Goal: Transaction & Acquisition: Subscribe to service/newsletter

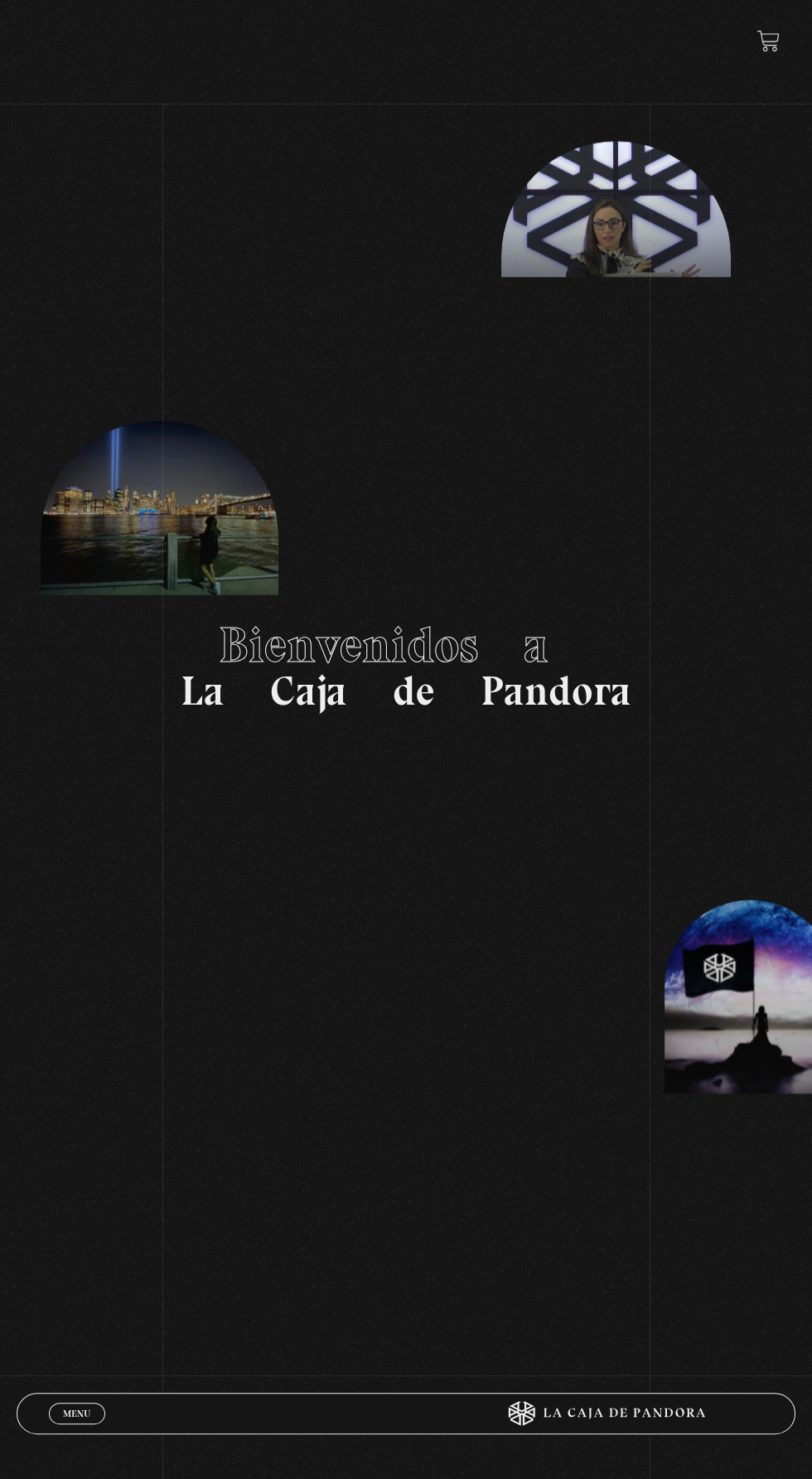
click at [65, 1415] on span "Menu" at bounding box center [77, 1413] width 27 height 10
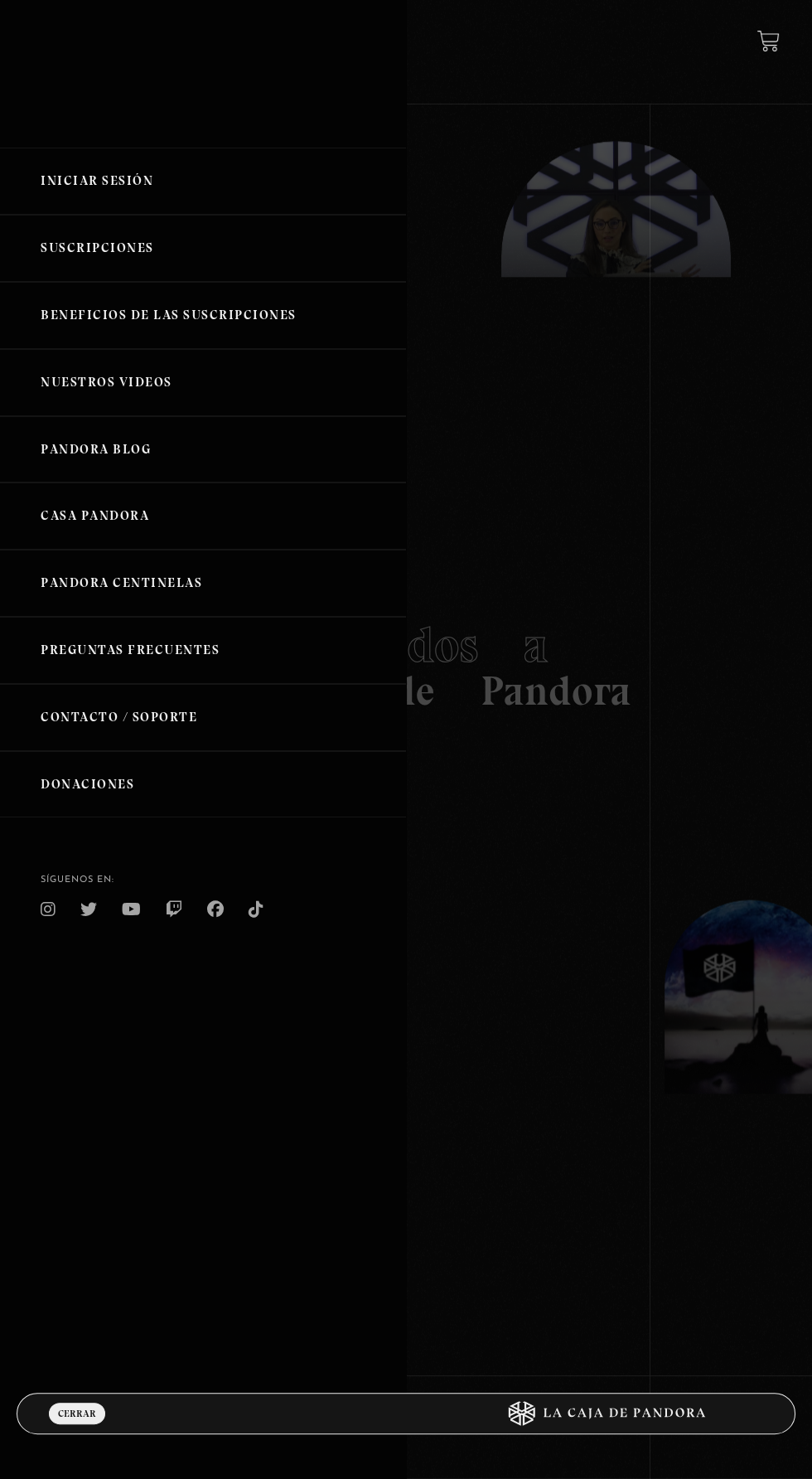
click at [285, 201] on link "Iniciar Sesión" at bounding box center [203, 181] width 406 height 67
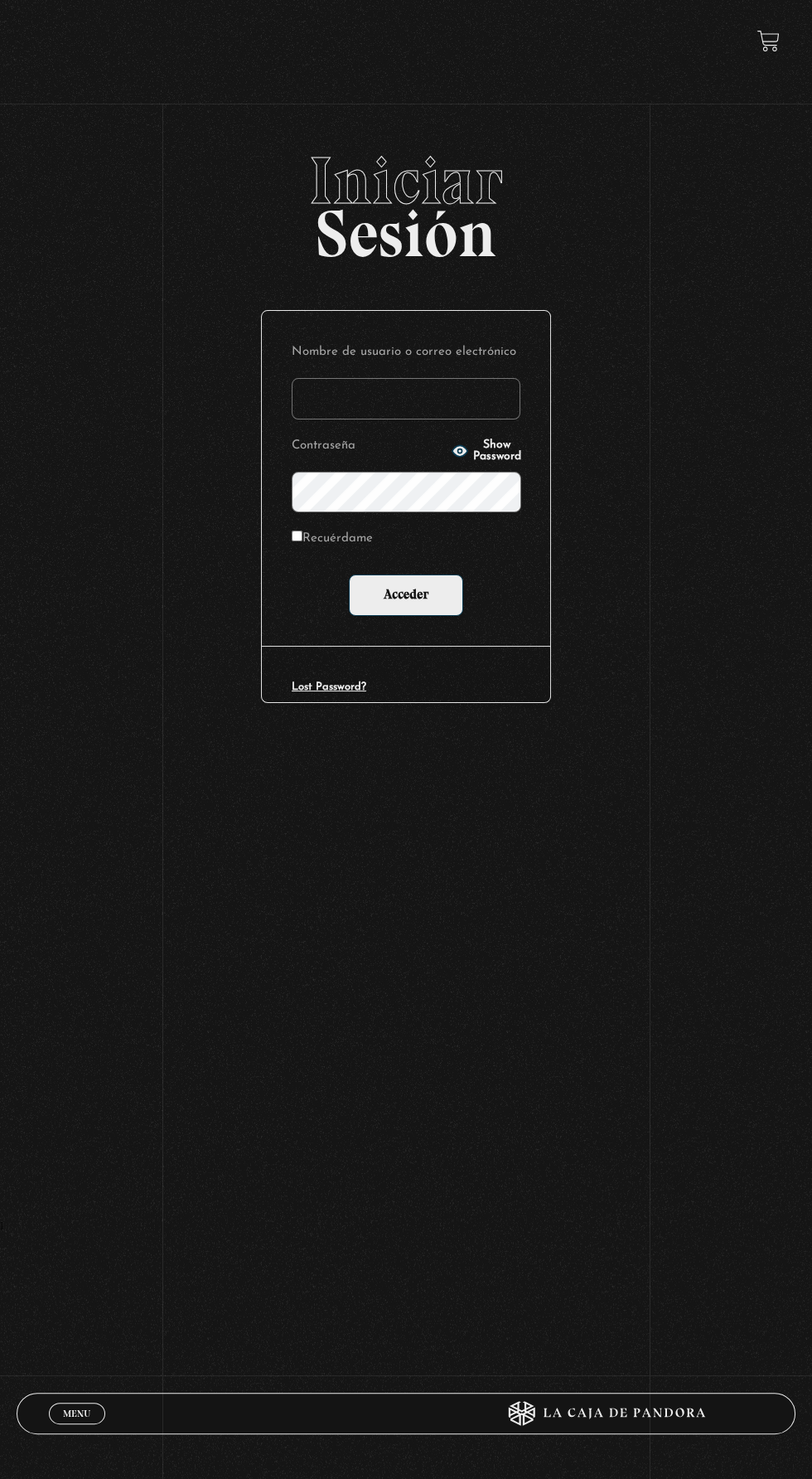
click at [421, 401] on input "Nombre de usuario o correo electrónico" at bounding box center [406, 398] width 229 height 42
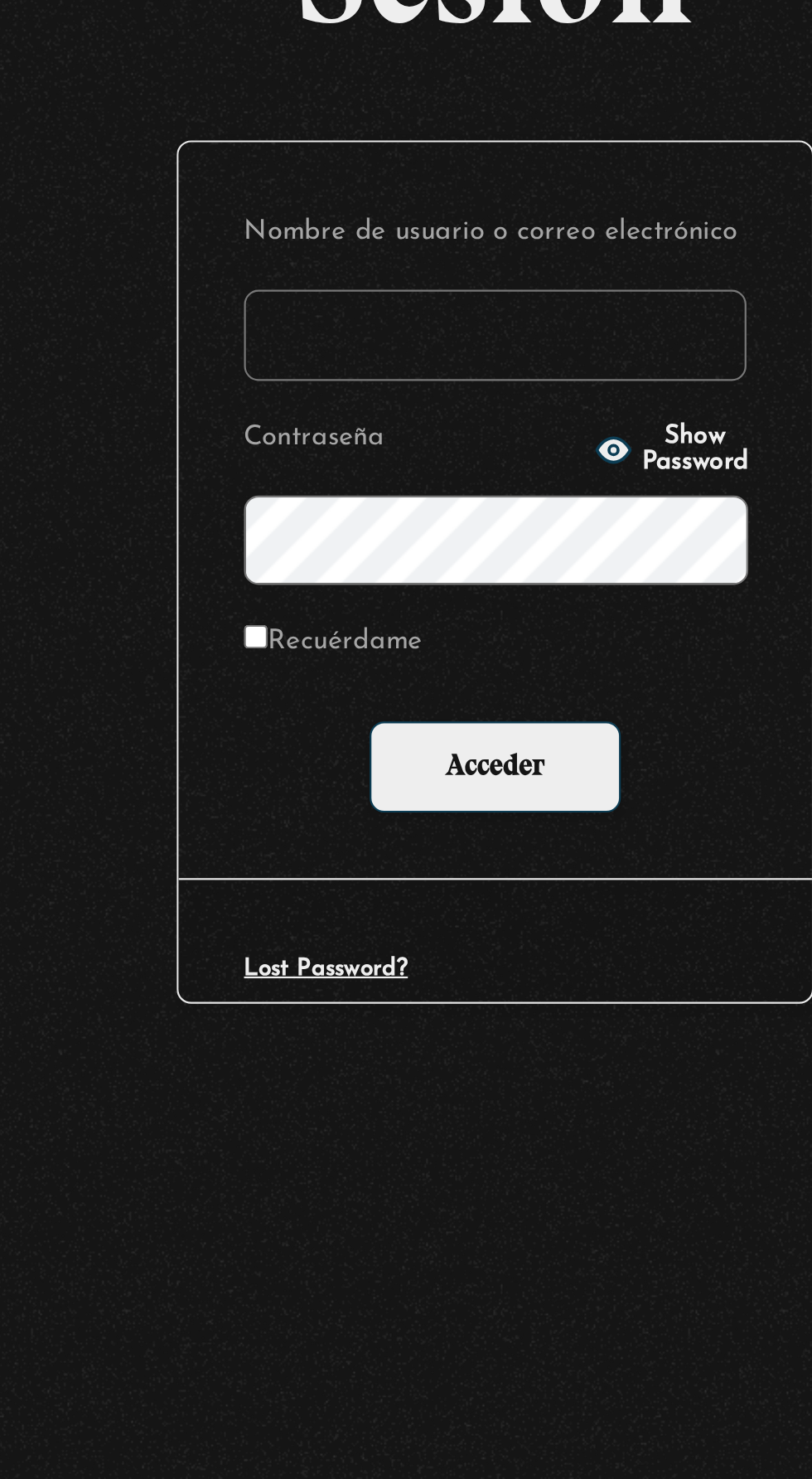
type input "Kte0306galeano@gmail.com"
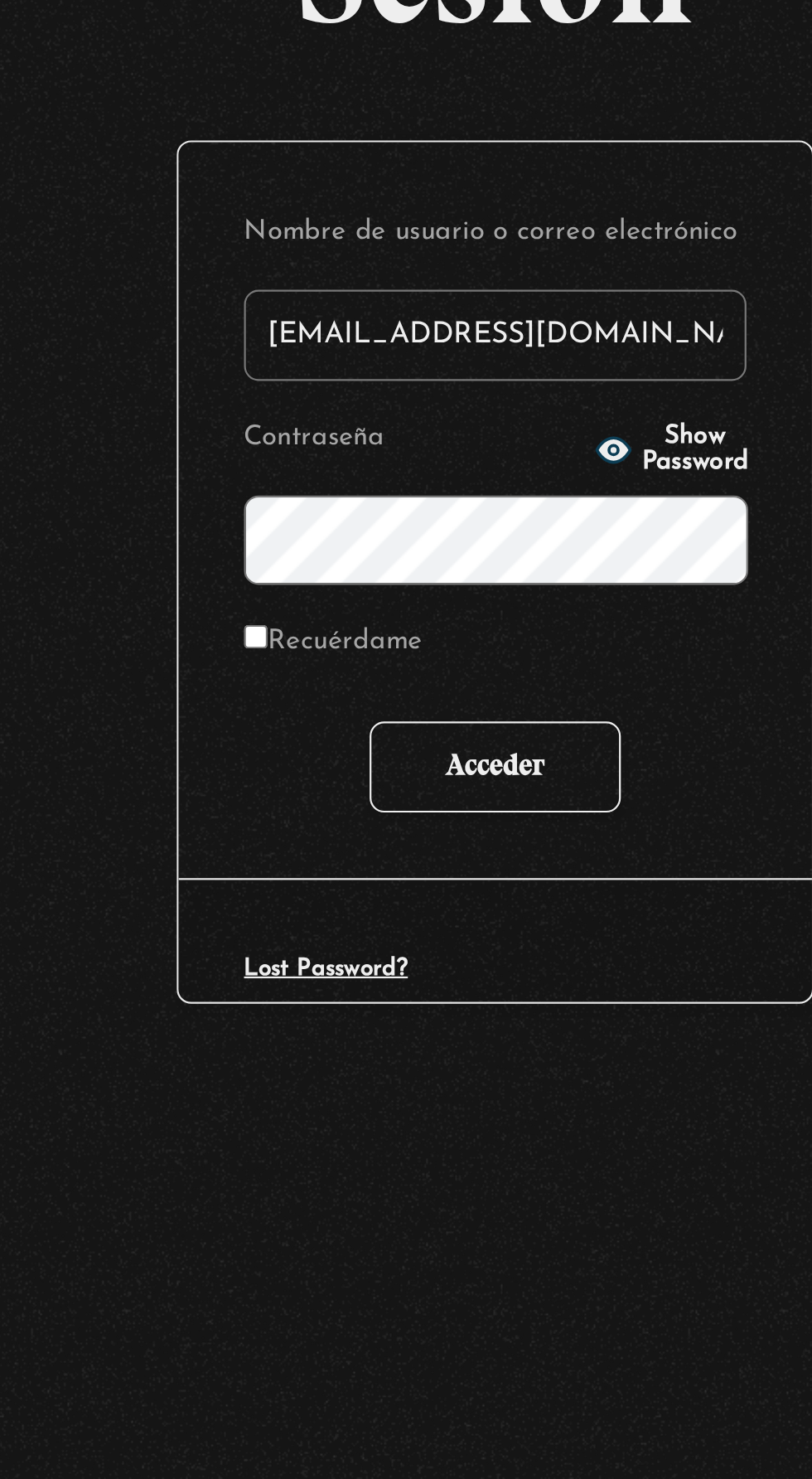
click at [427, 607] on input "Acceder" at bounding box center [406, 595] width 115 height 42
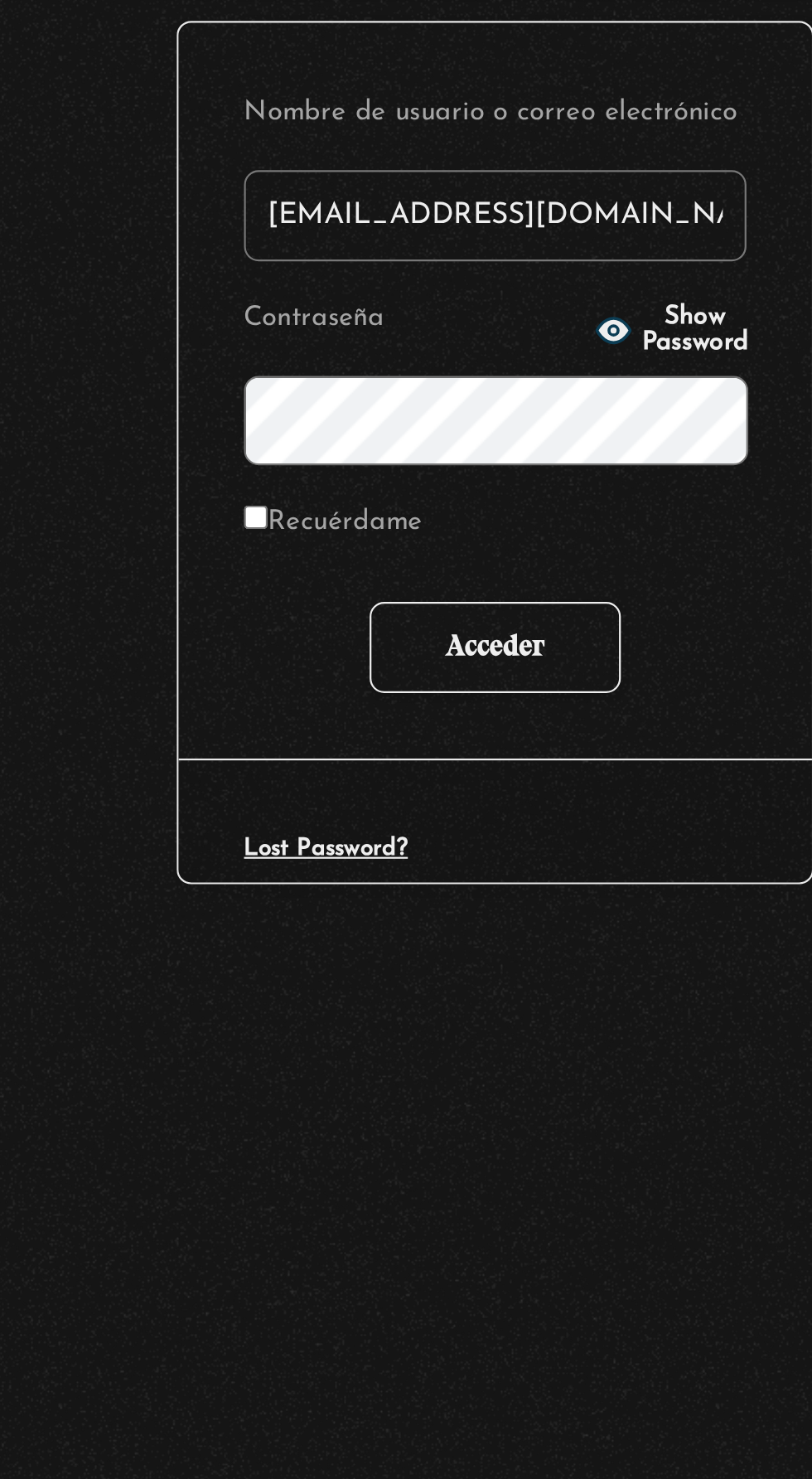
click at [418, 681] on input "Acceder" at bounding box center [406, 687] width 115 height 42
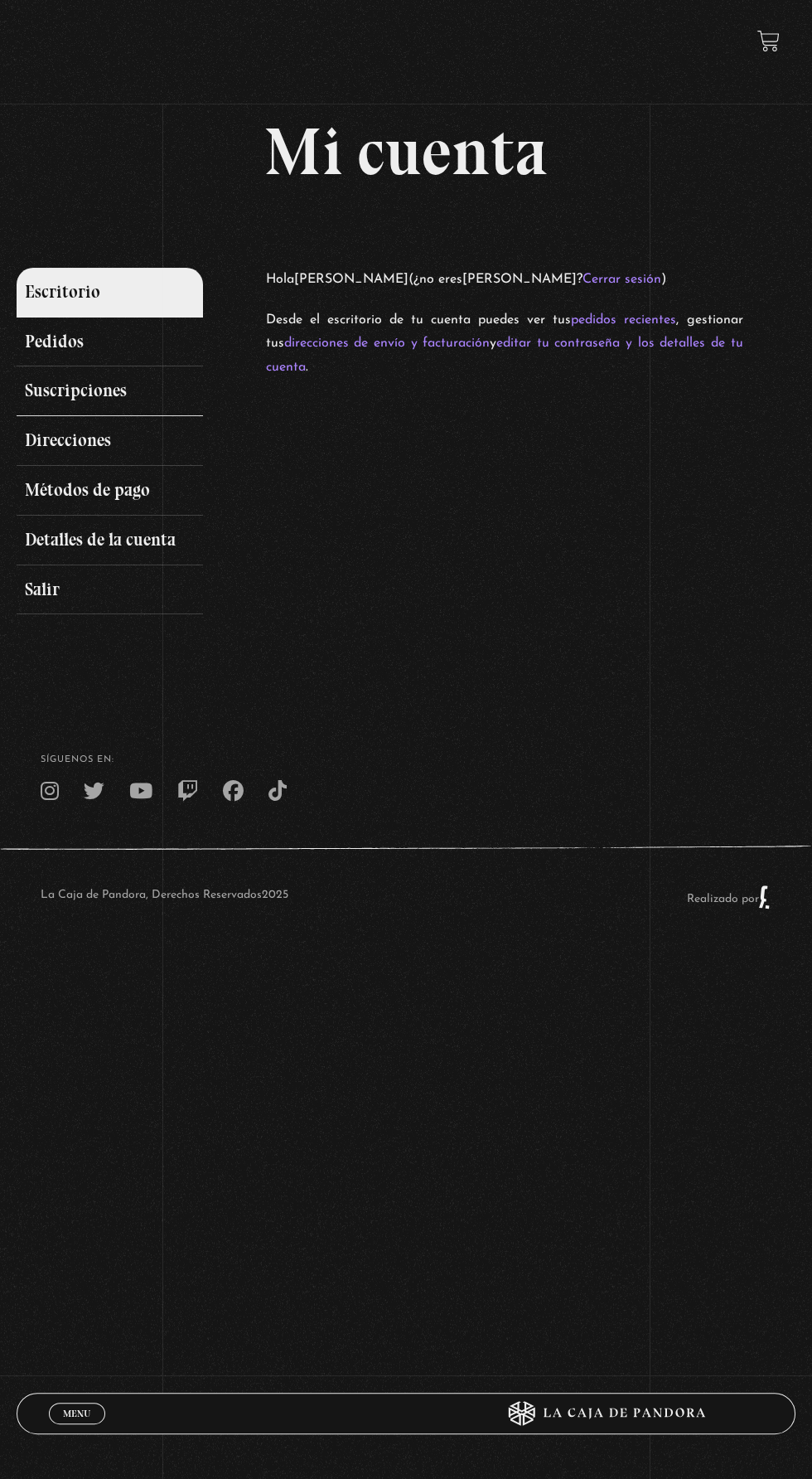
click at [94, 417] on link "Suscripciones" at bounding box center [109, 391] width 187 height 50
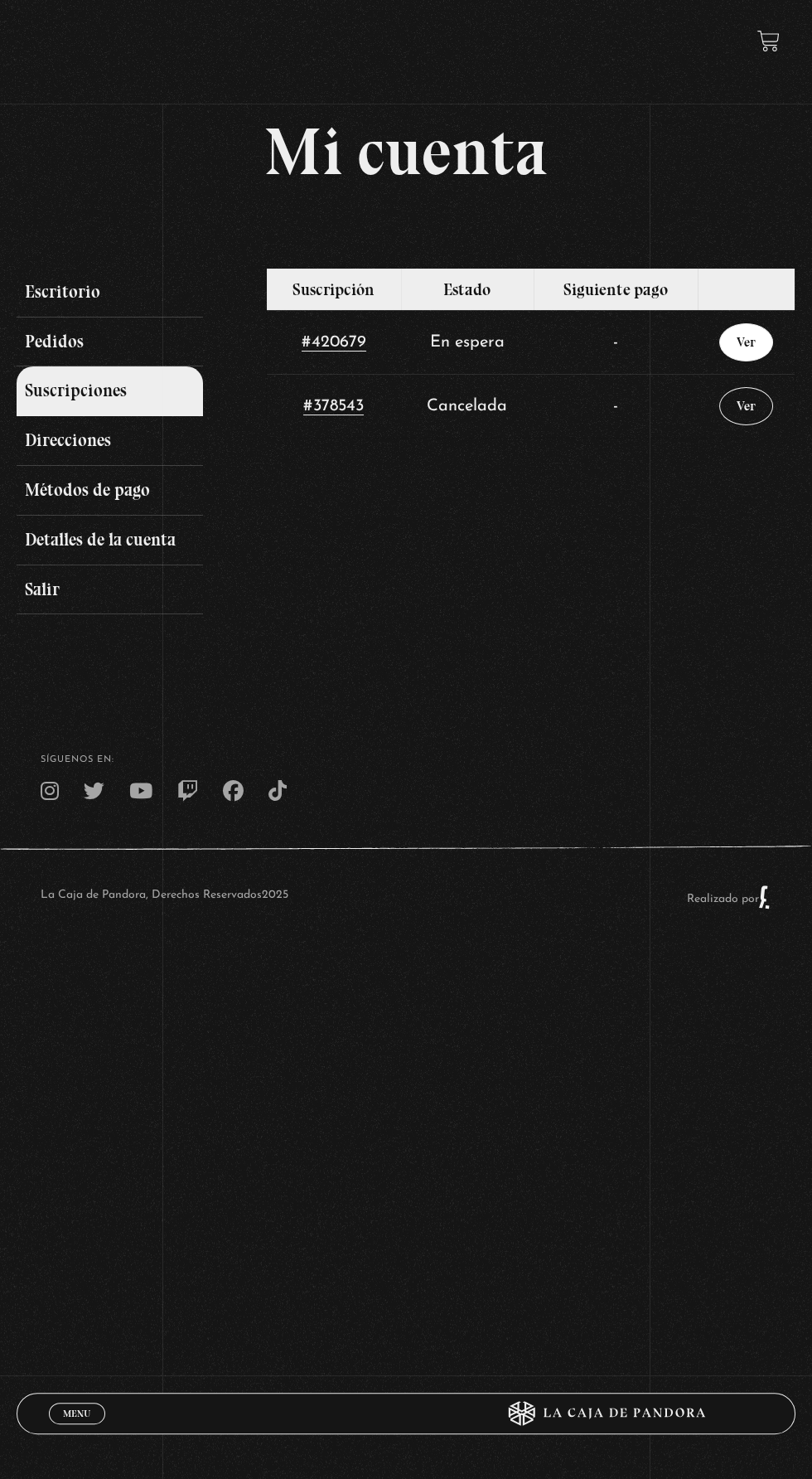
click at [754, 358] on link "Ver" at bounding box center [746, 342] width 54 height 38
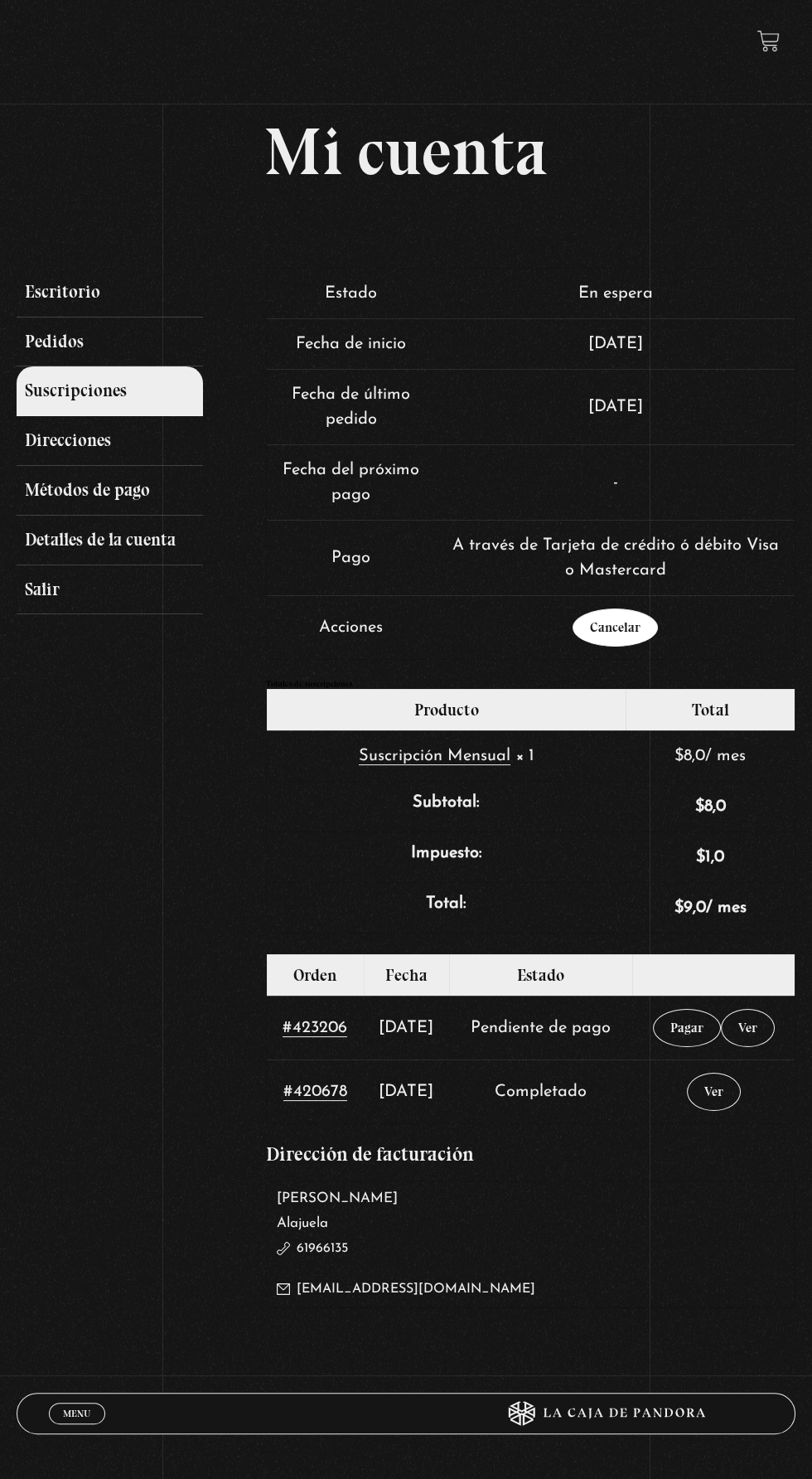
click at [615, 634] on link "Cancelar" at bounding box center [615, 628] width 86 height 38
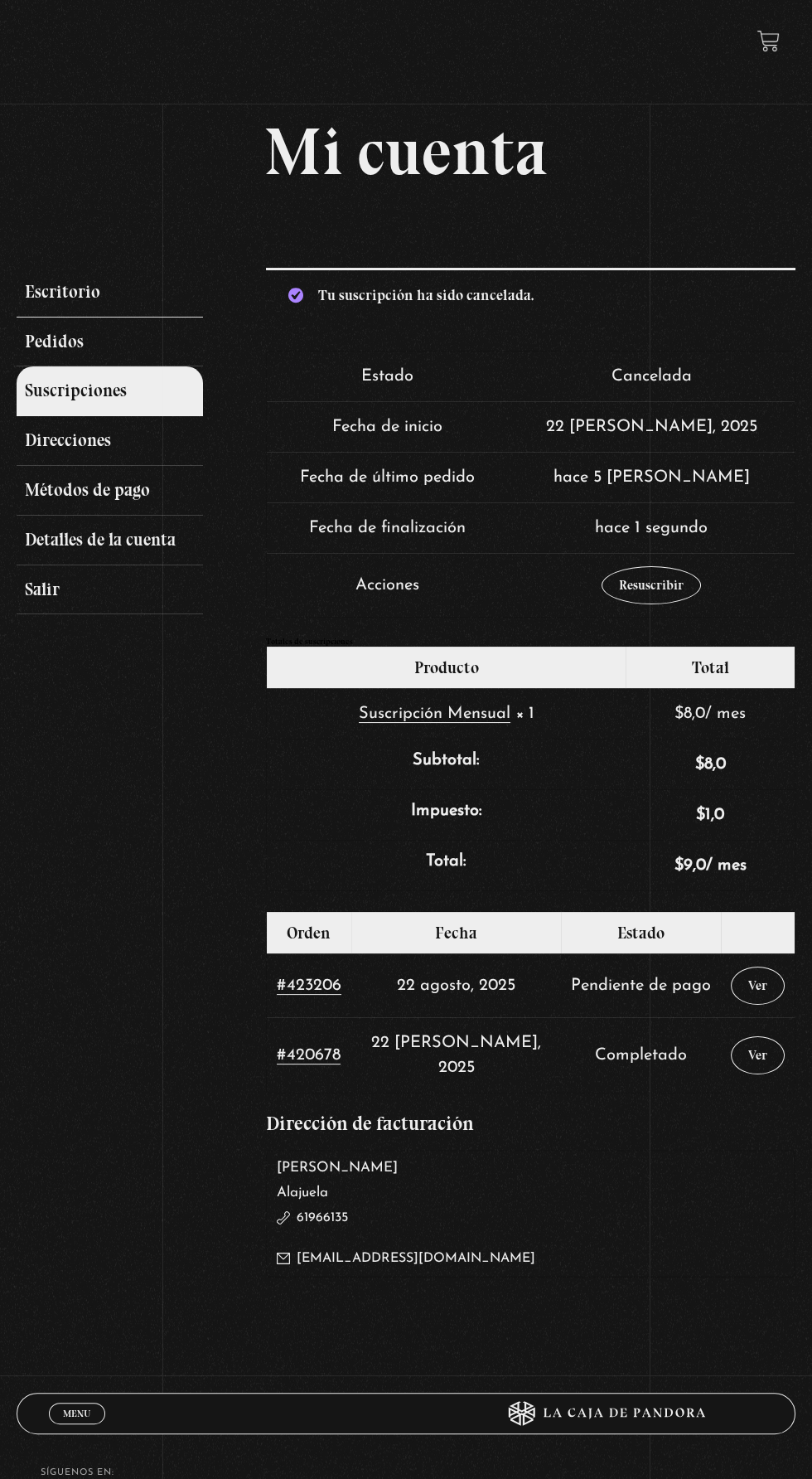
click at [53, 286] on link "Escritorio" at bounding box center [109, 292] width 187 height 50
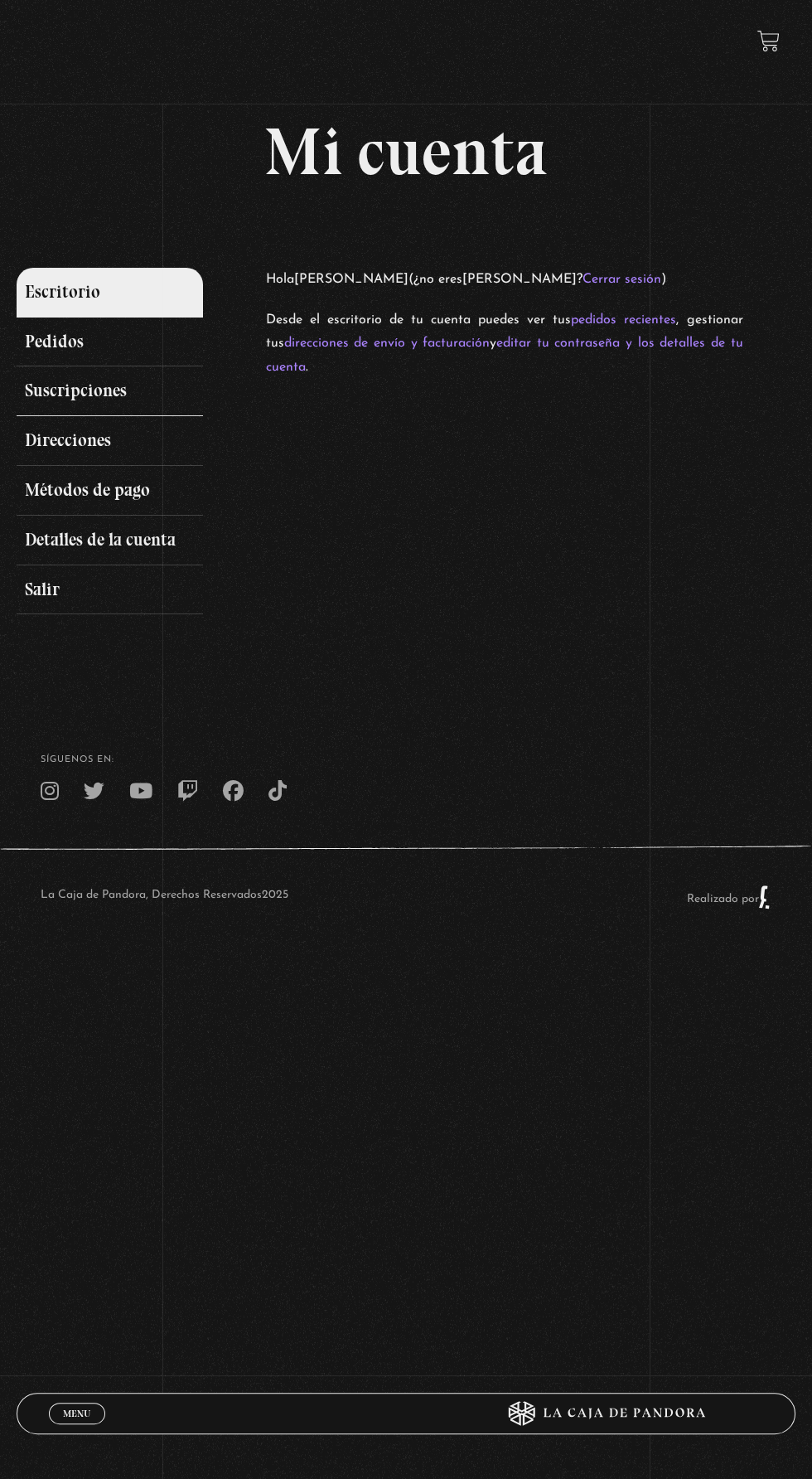
click at [51, 398] on link "Suscripciones" at bounding box center [109, 391] width 187 height 50
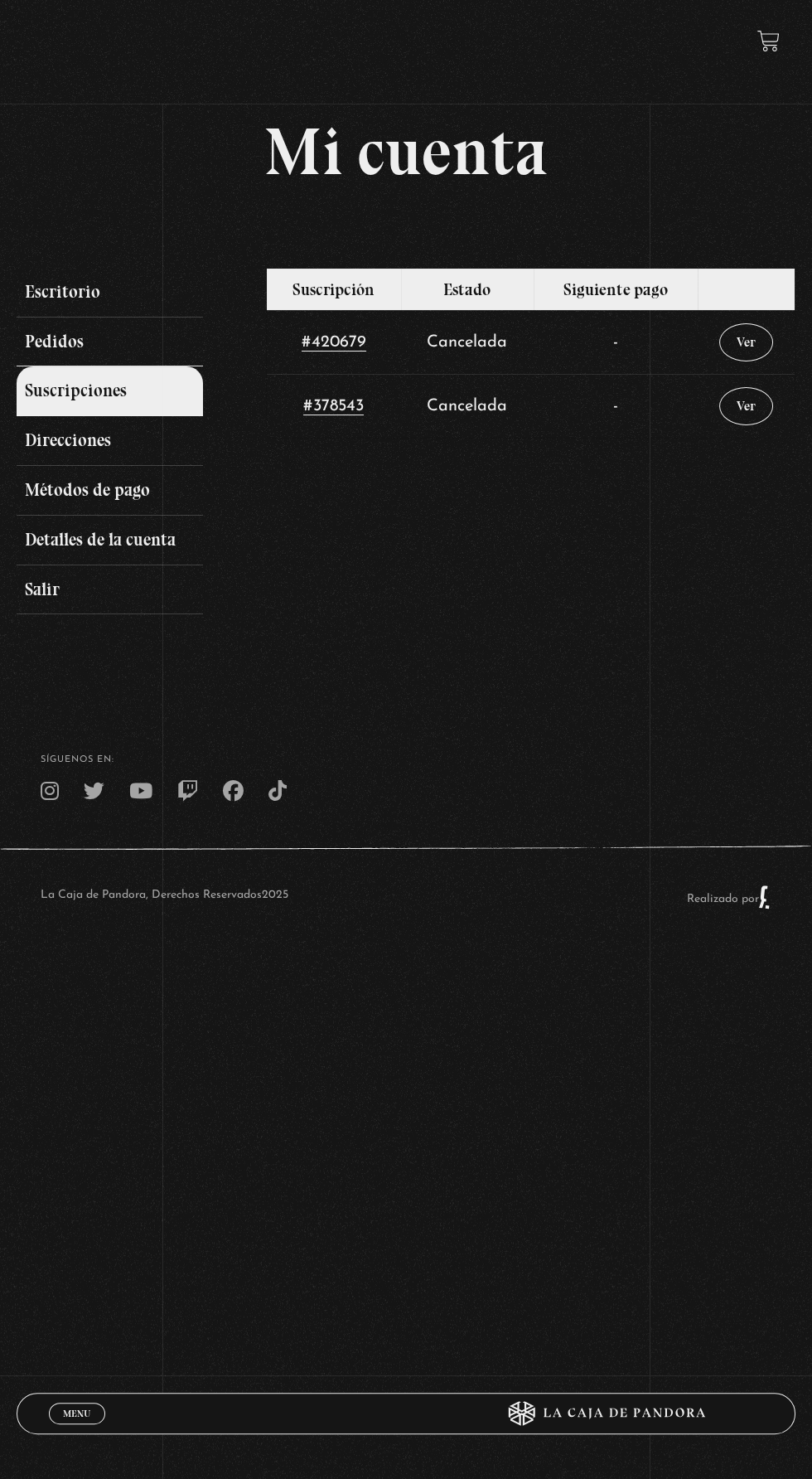
click at [65, 347] on link "Pedidos" at bounding box center [109, 342] width 187 height 50
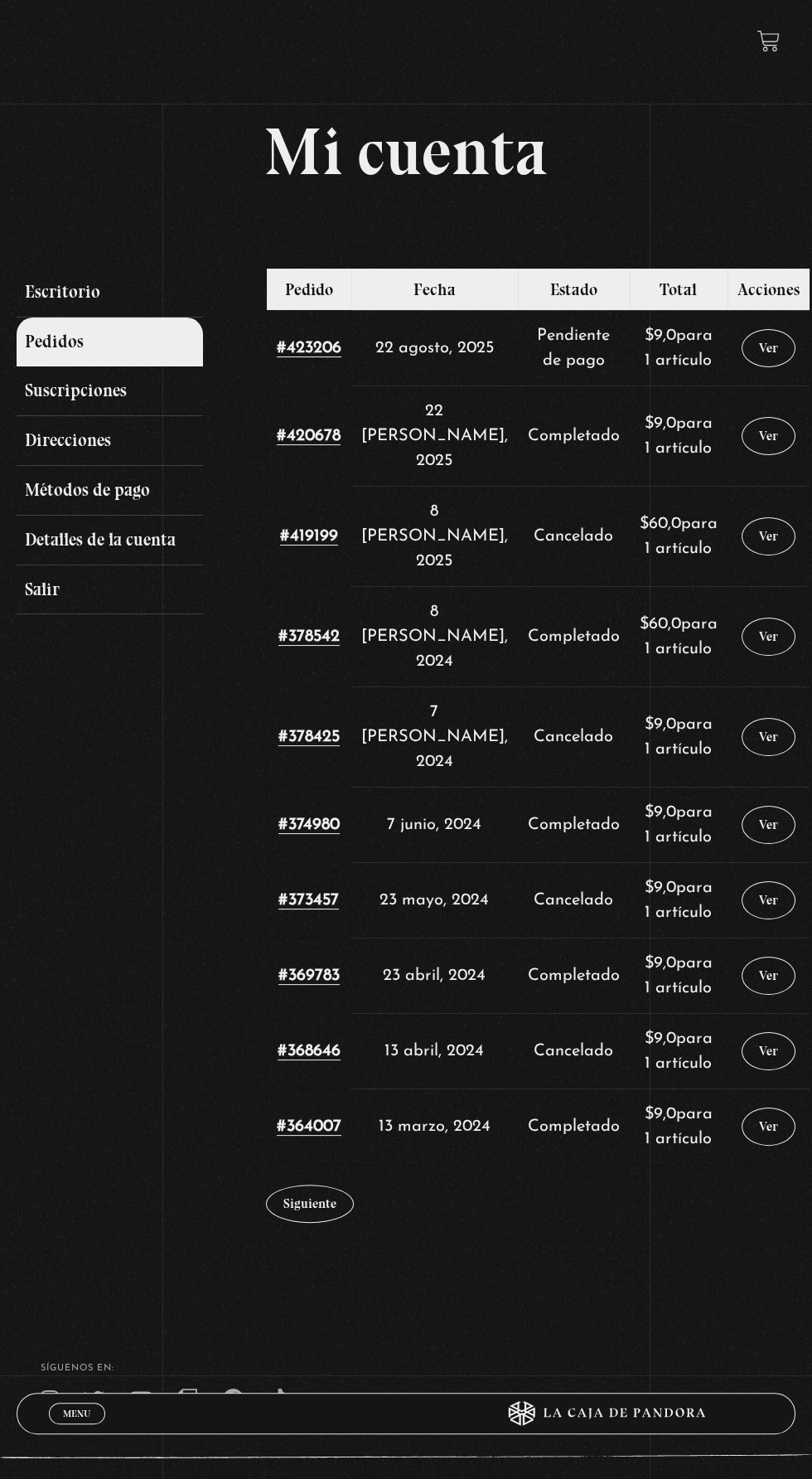
click at [761, 48] on link at bounding box center [769, 41] width 23 height 23
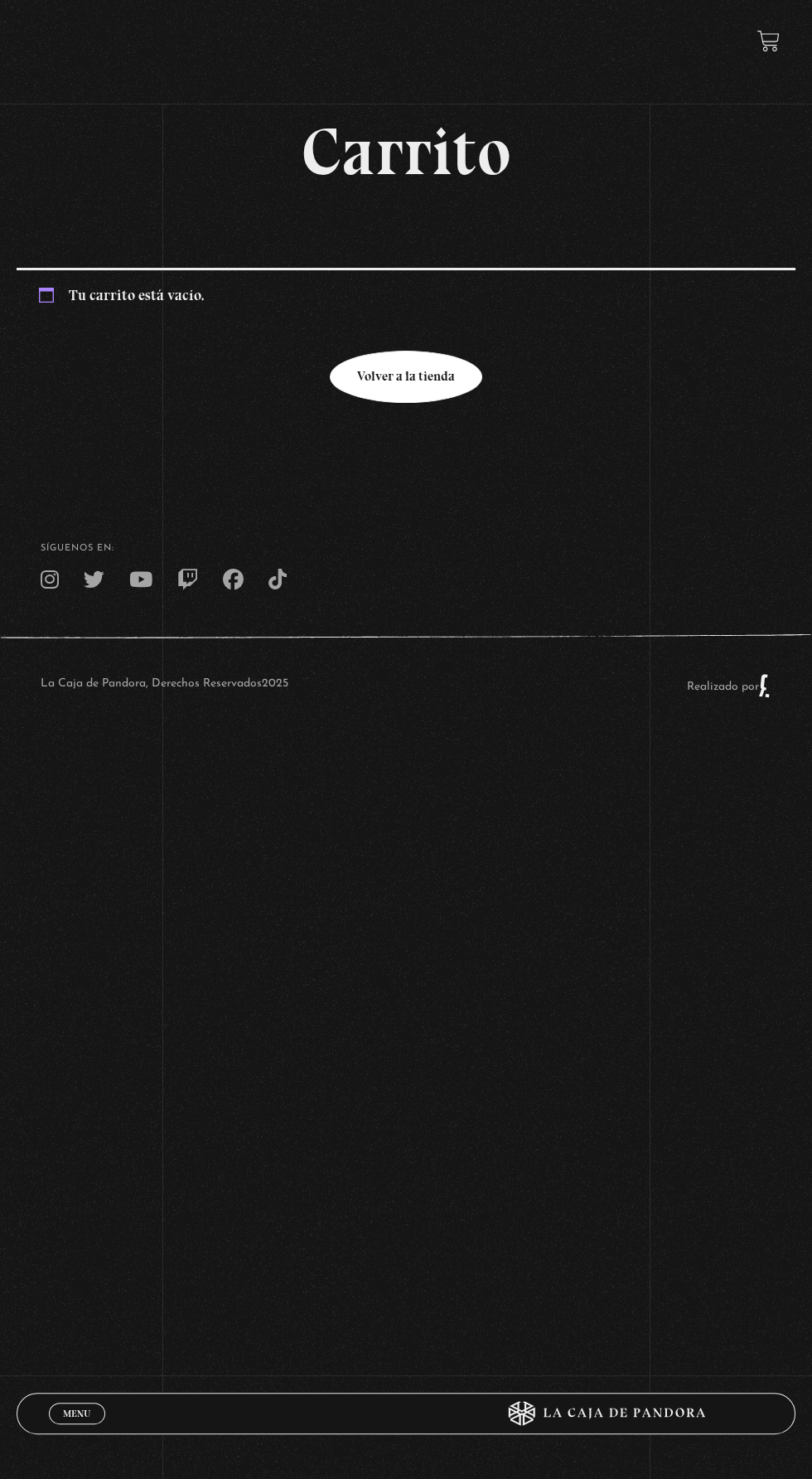
click at [378, 403] on link "Volver a la tienda" at bounding box center [406, 377] width 153 height 52
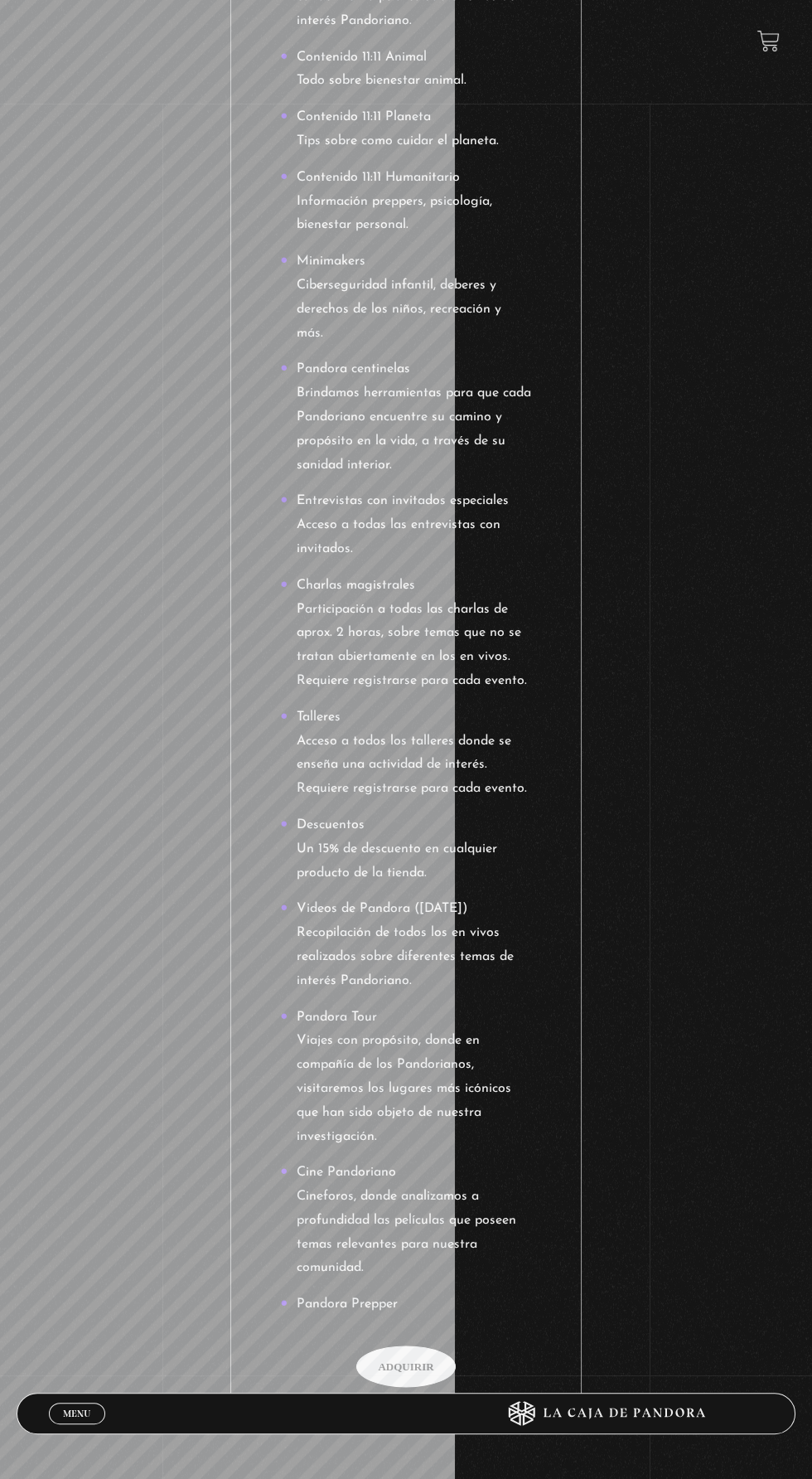
scroll to position [2556, 0]
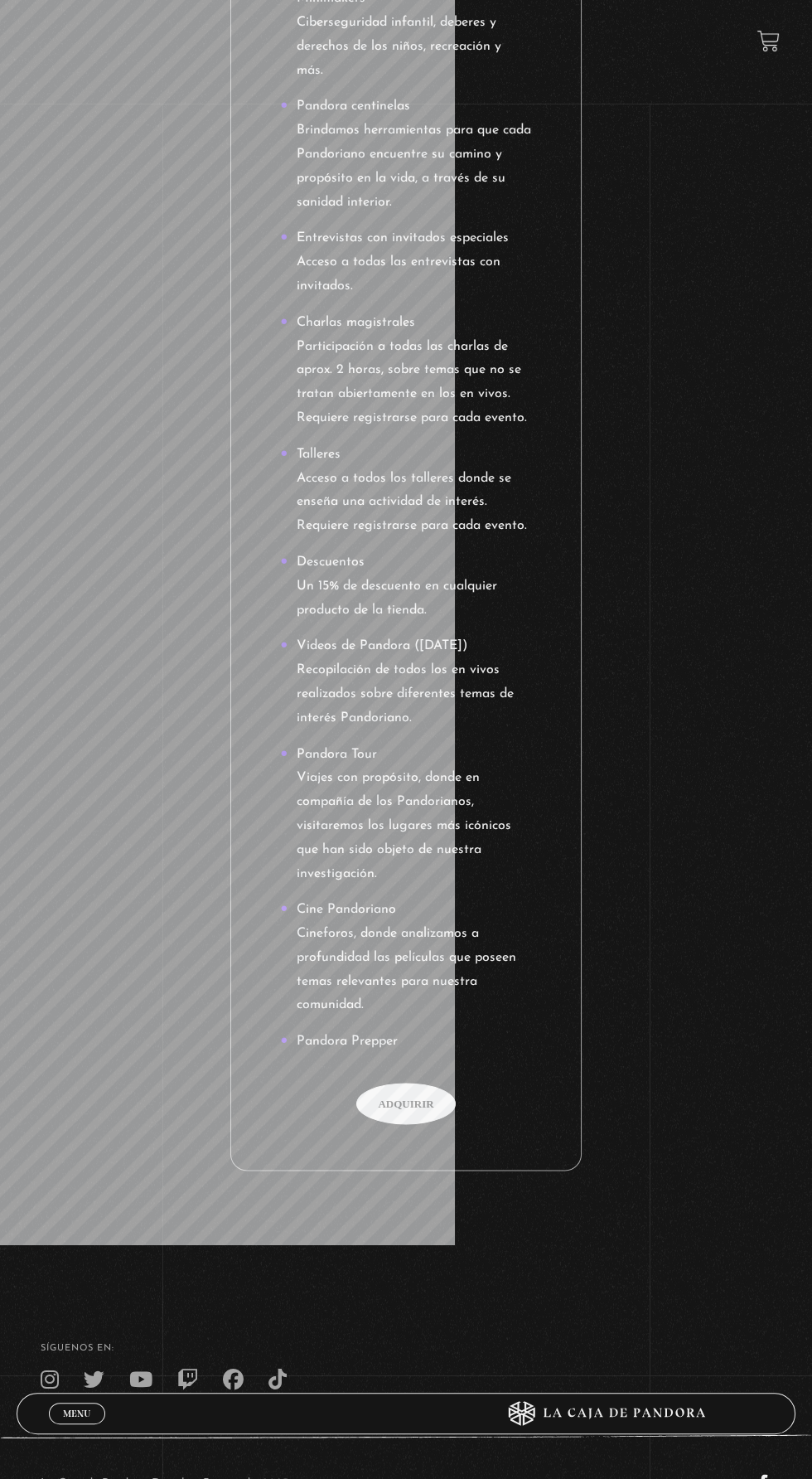
click at [405, 1124] on span "Adquirir" at bounding box center [406, 1103] width 99 height 42
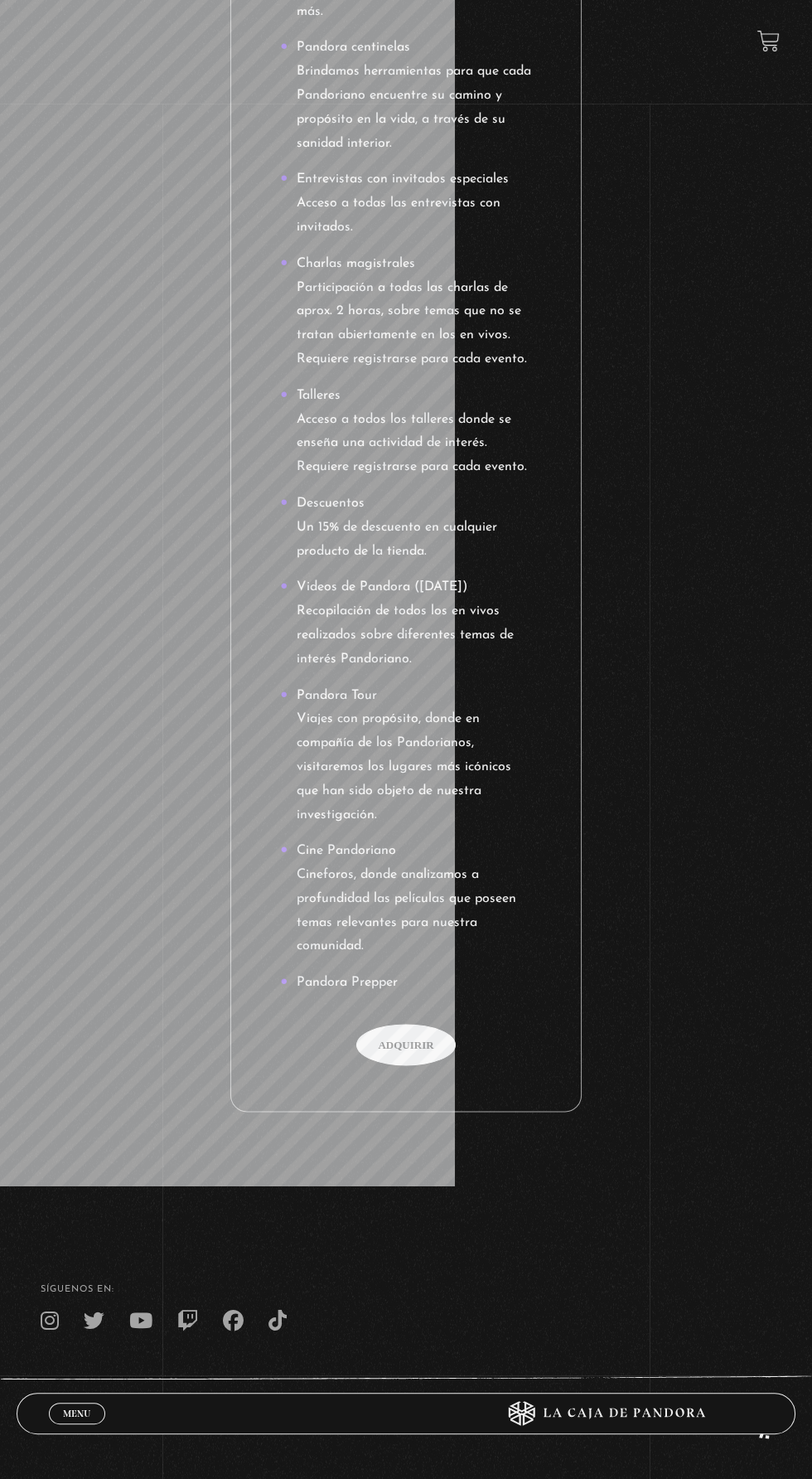
scroll to position [2664, 0]
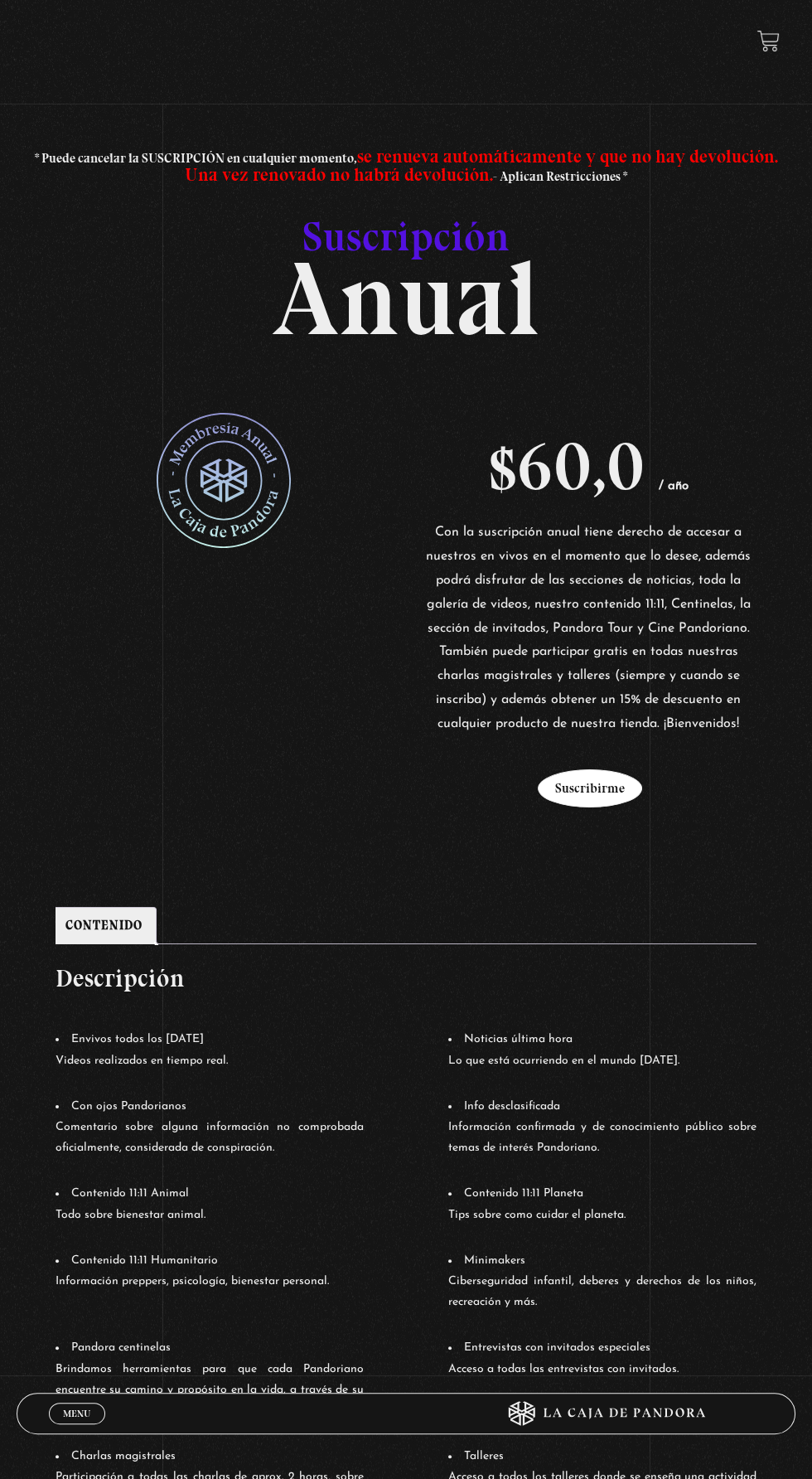
click at [599, 800] on button "Suscribirme" at bounding box center [591, 789] width 105 height 38
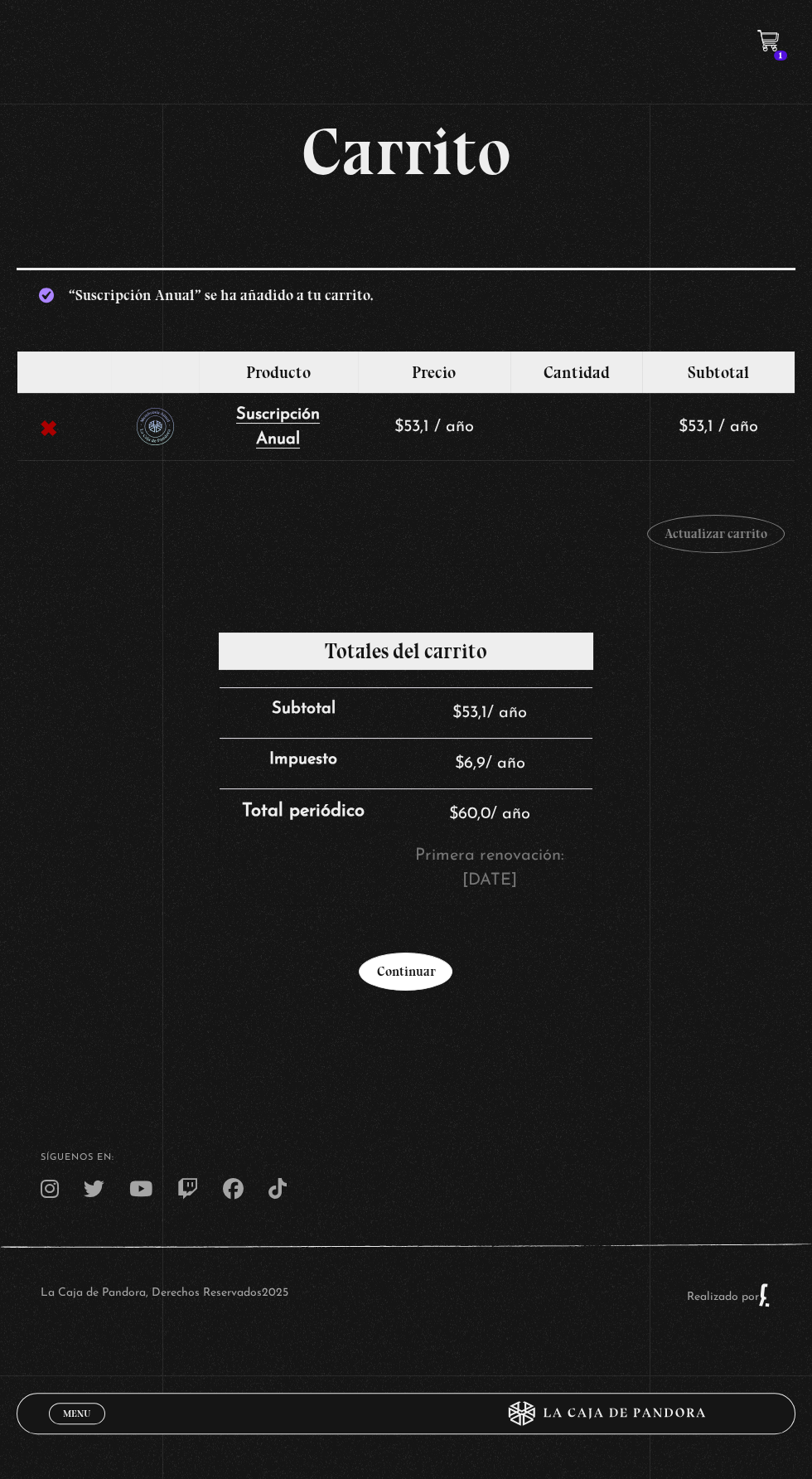
click at [413, 978] on link "Continuar" at bounding box center [406, 971] width 94 height 38
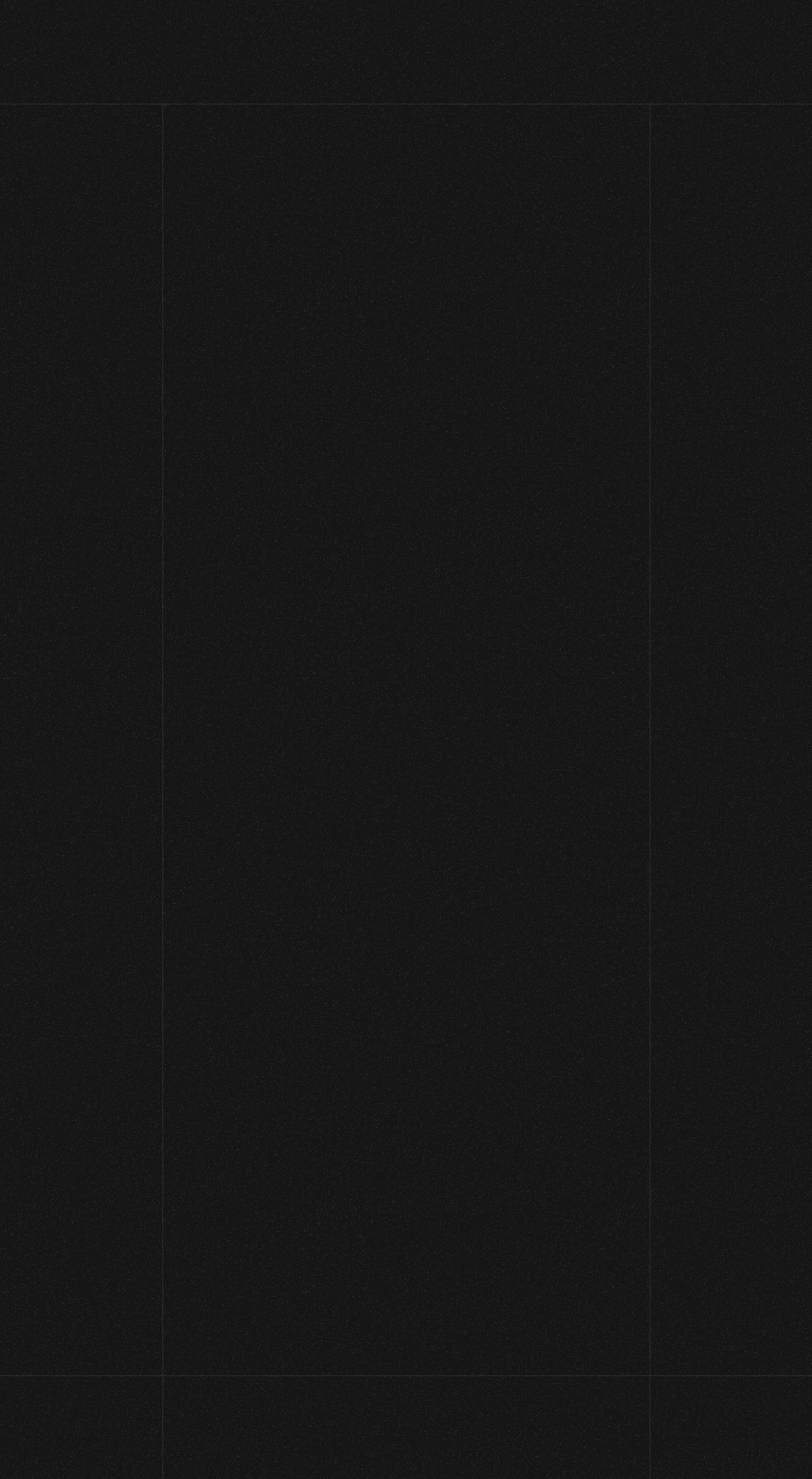
select select "CR-A"
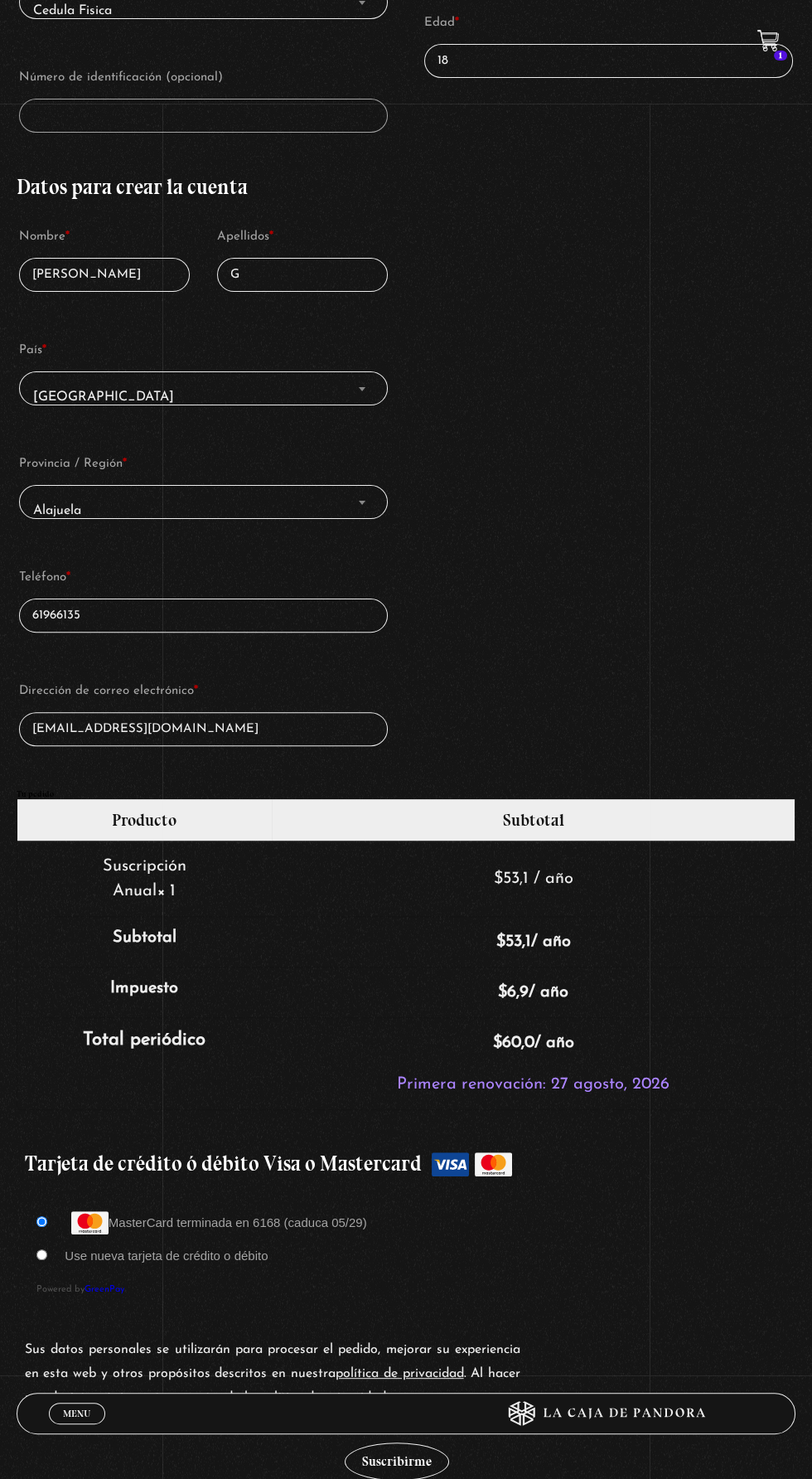
scroll to position [749, 0]
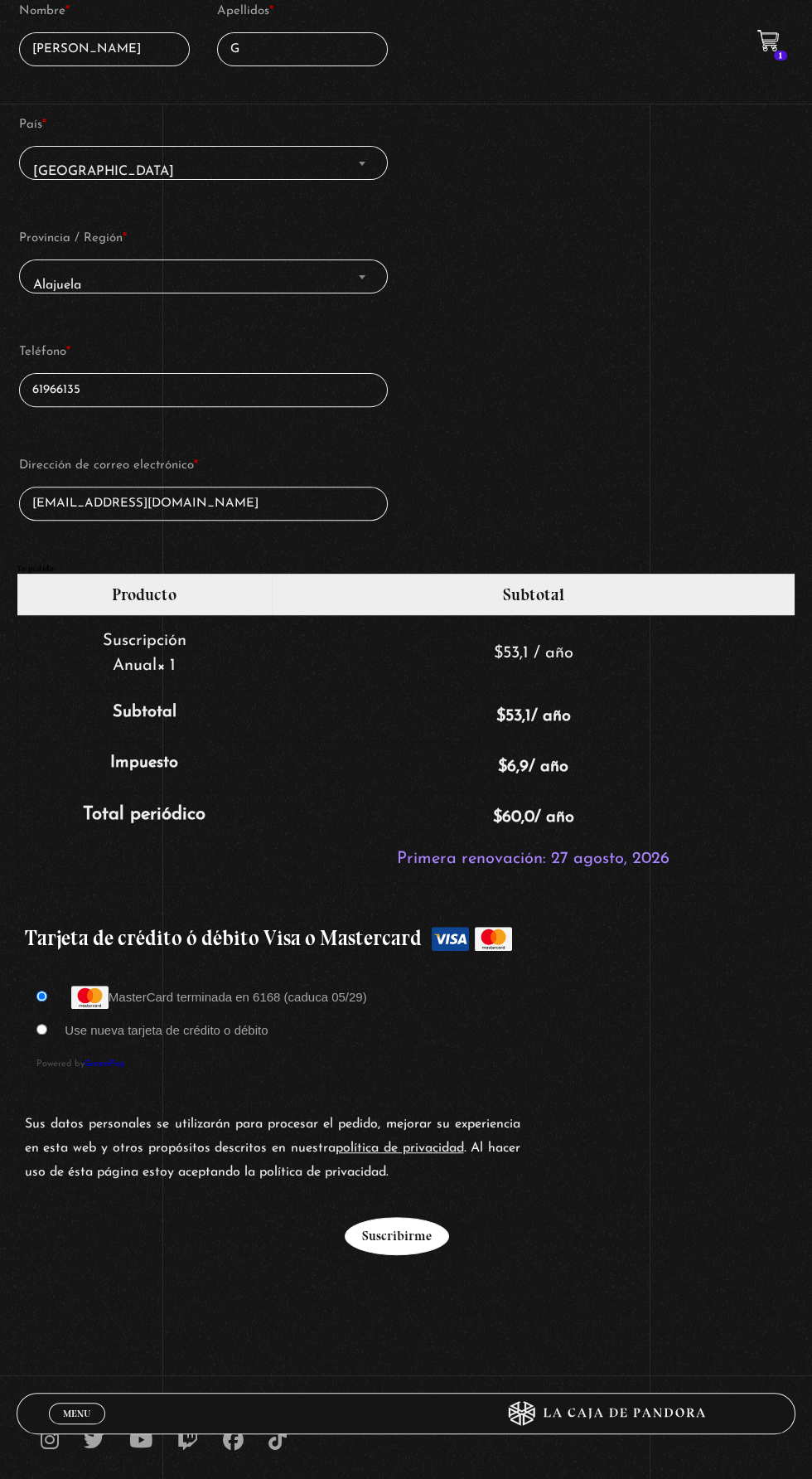
click at [394, 1217] on button "Suscribirme" at bounding box center [397, 1236] width 105 height 38
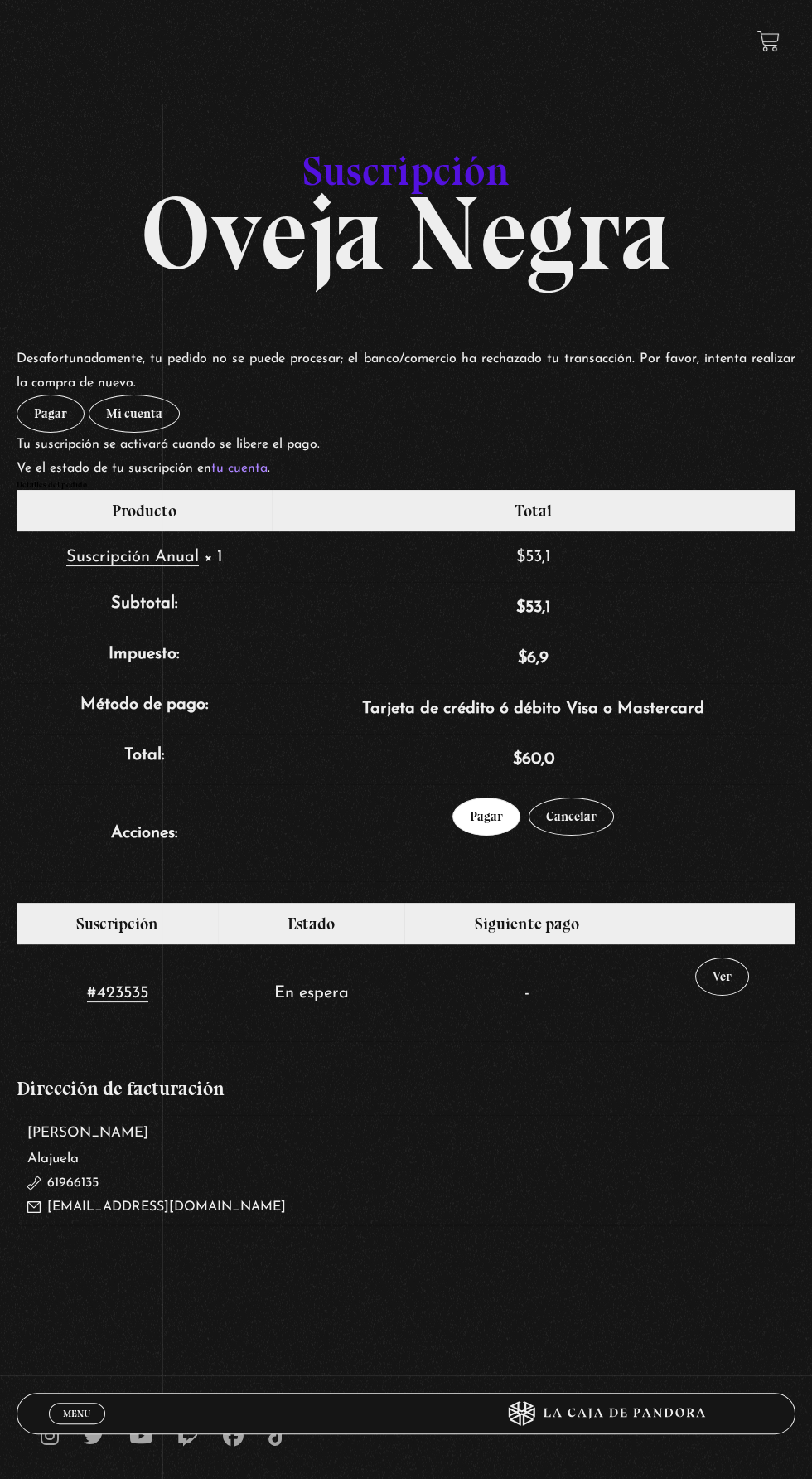
click at [471, 833] on link "Pagar" at bounding box center [486, 817] width 68 height 38
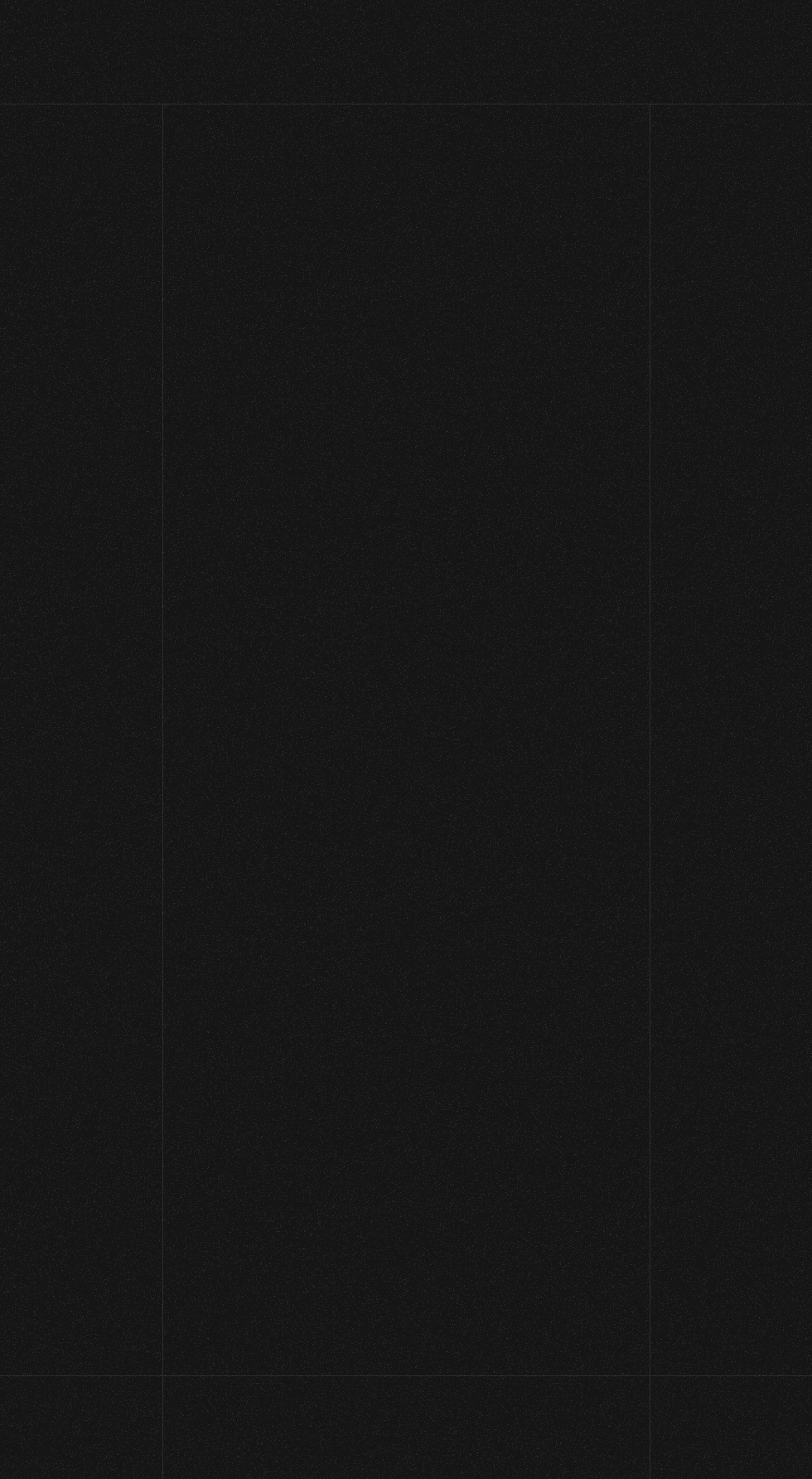
select select "CR-A"
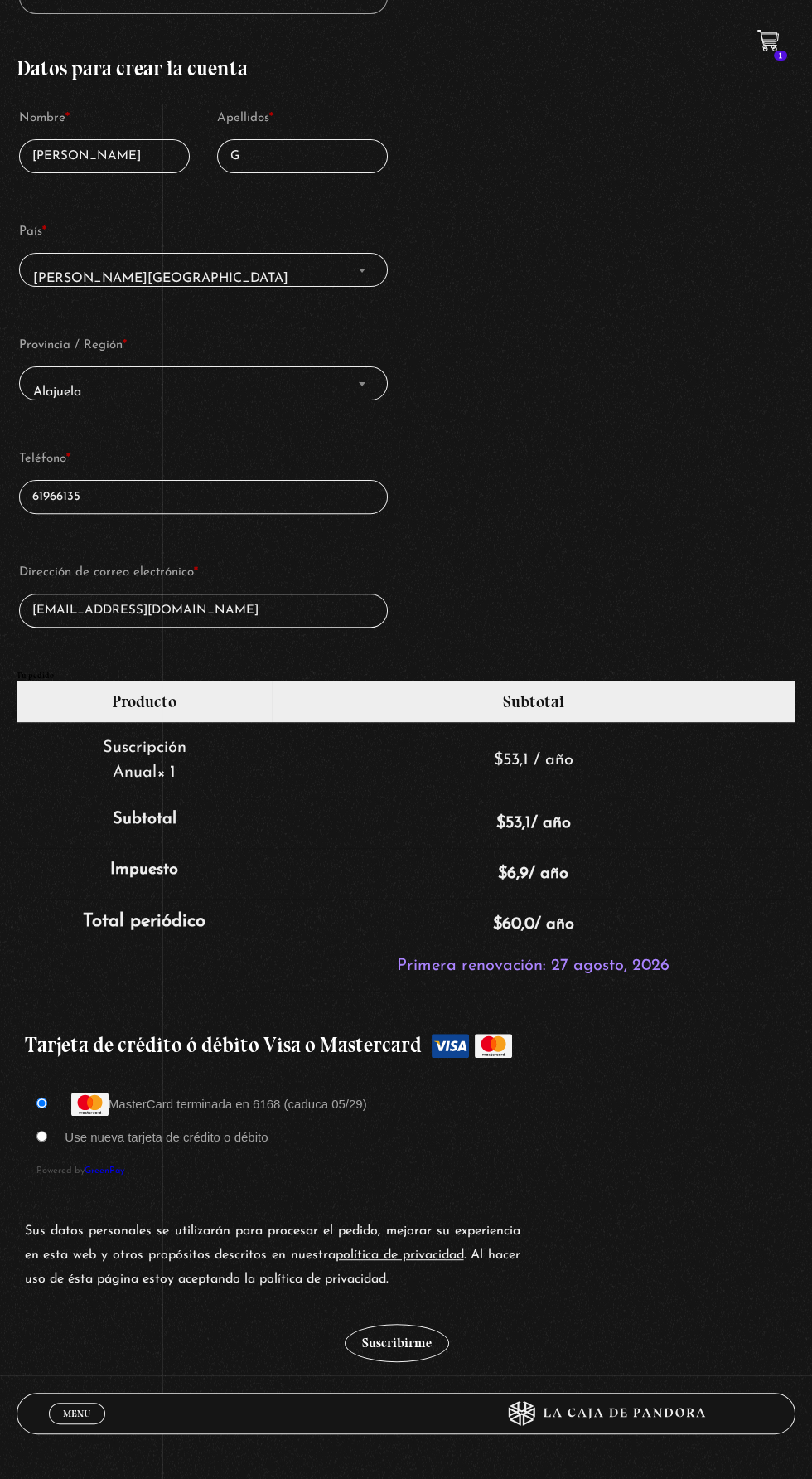
scroll to position [773, 0]
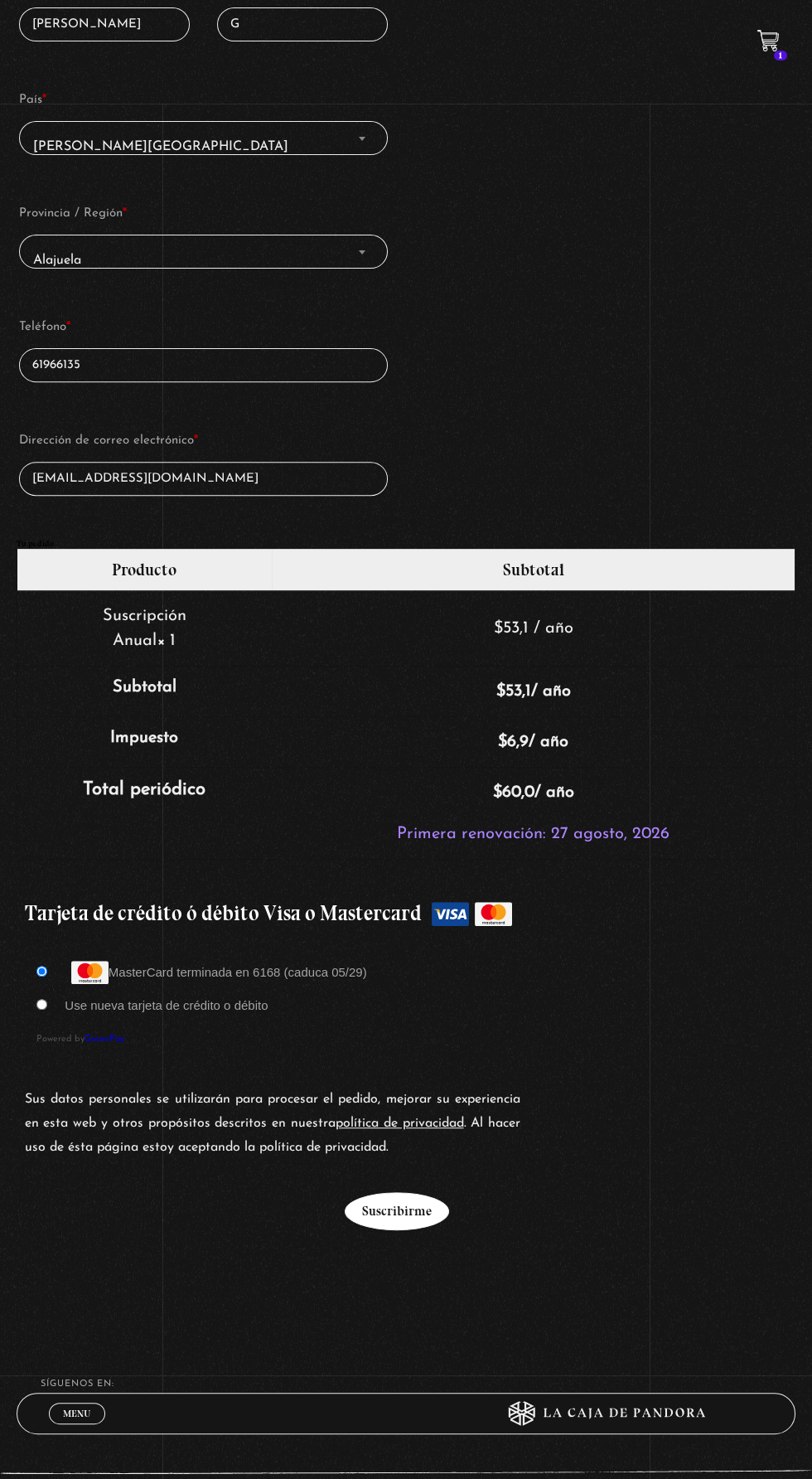
click at [375, 1195] on button "Suscribirme" at bounding box center [397, 1211] width 105 height 38
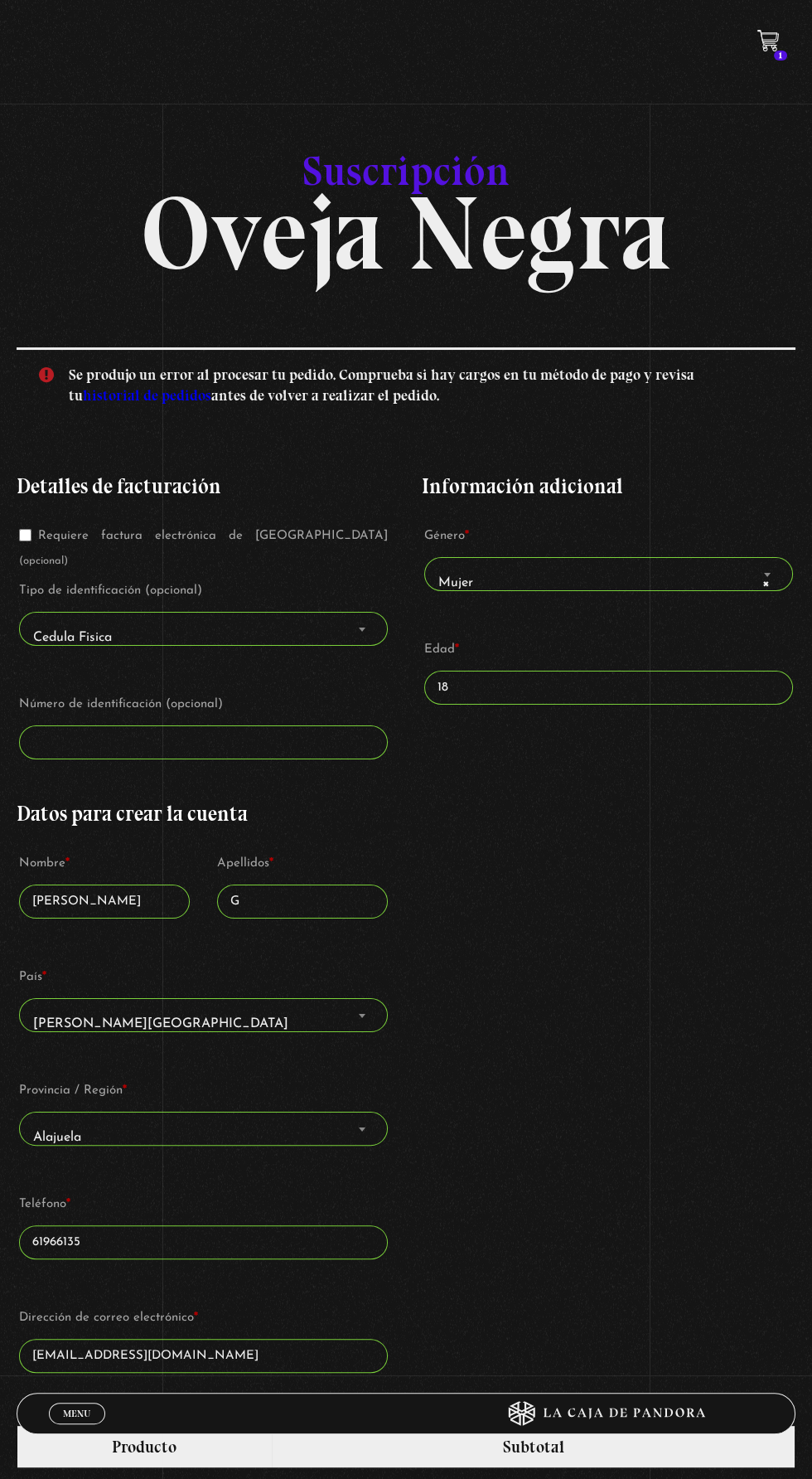
click at [764, 46] on icon at bounding box center [768, 39] width 21 height 19
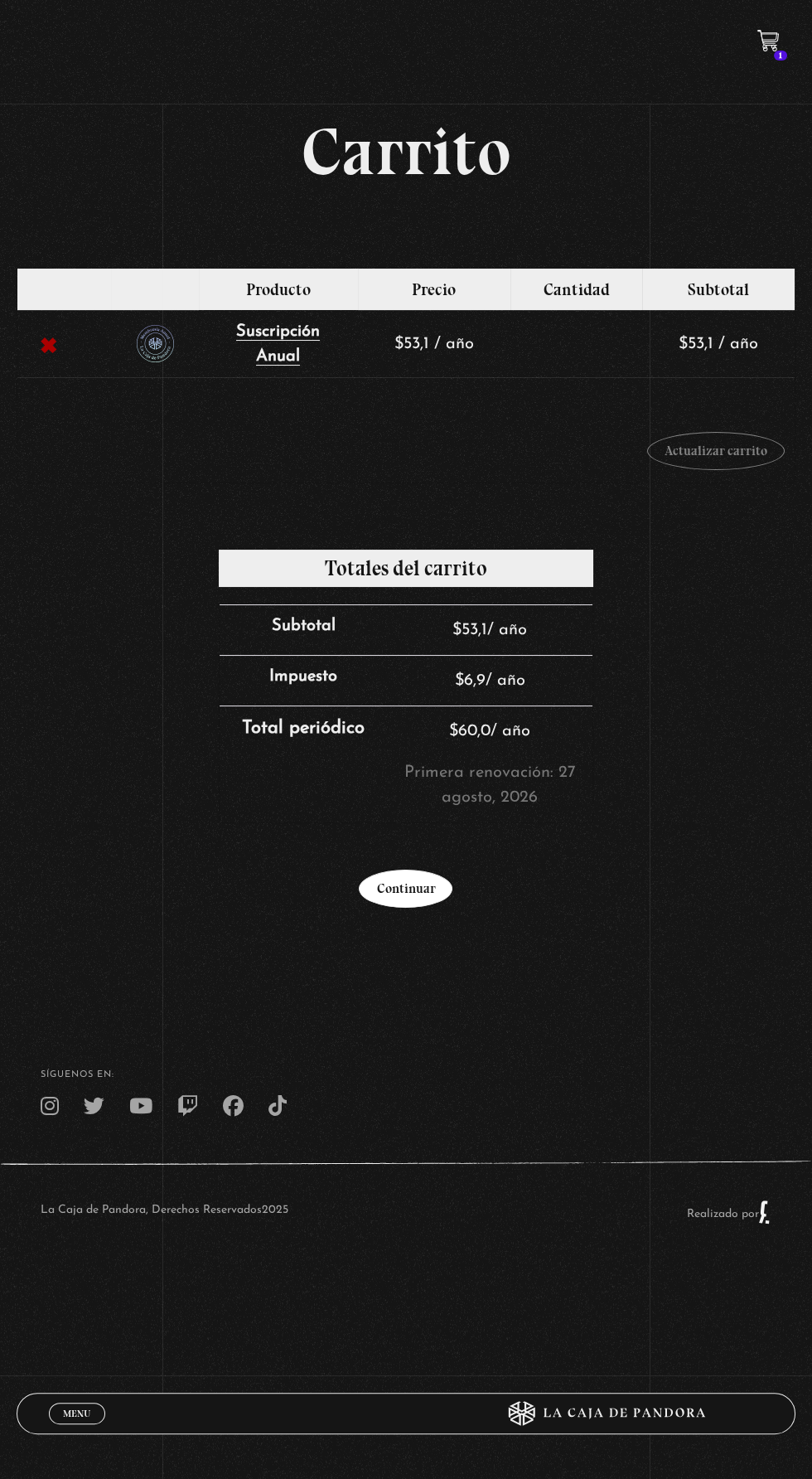
click at [382, 904] on link "Continuar" at bounding box center [406, 889] width 94 height 38
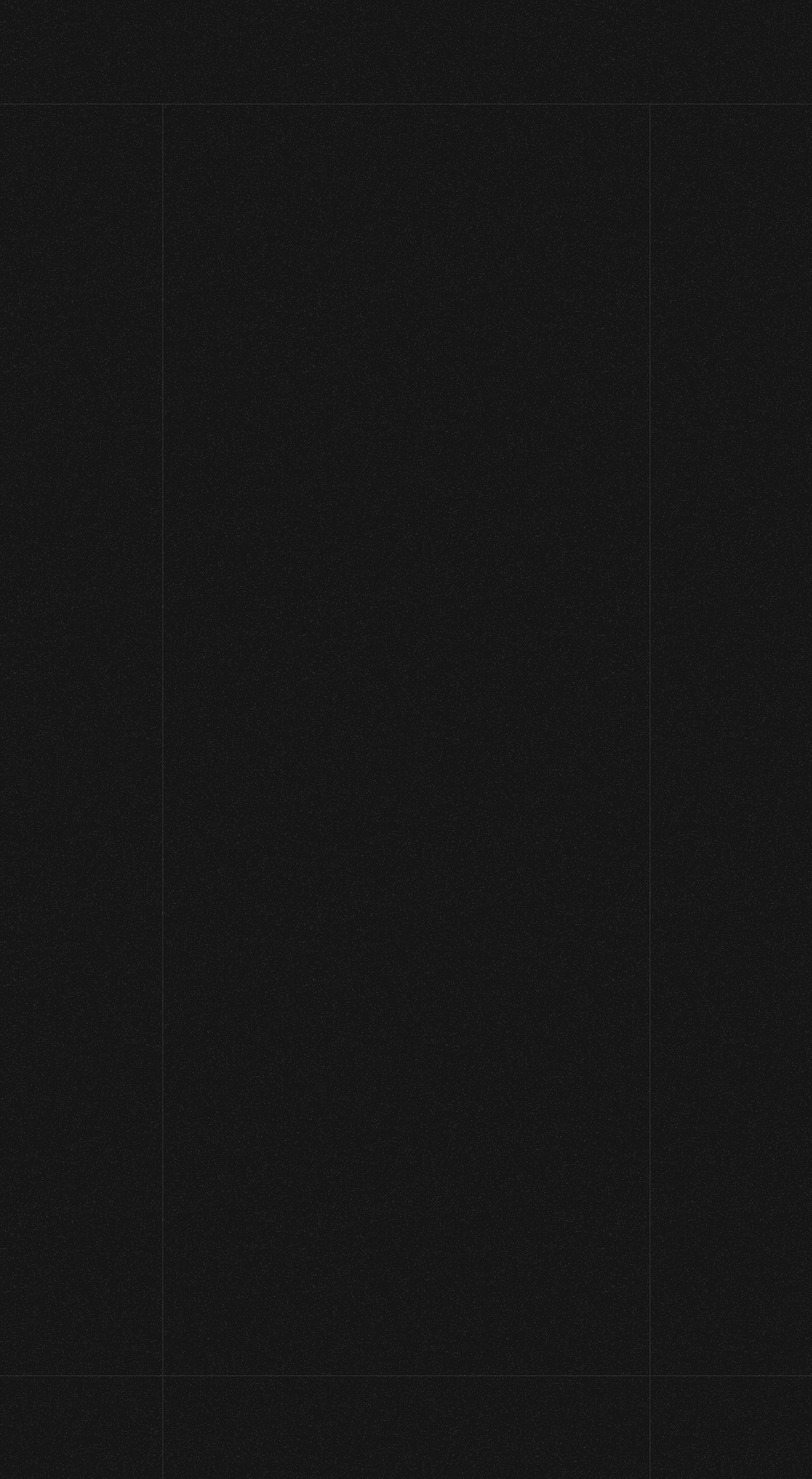
select select "CR-A"
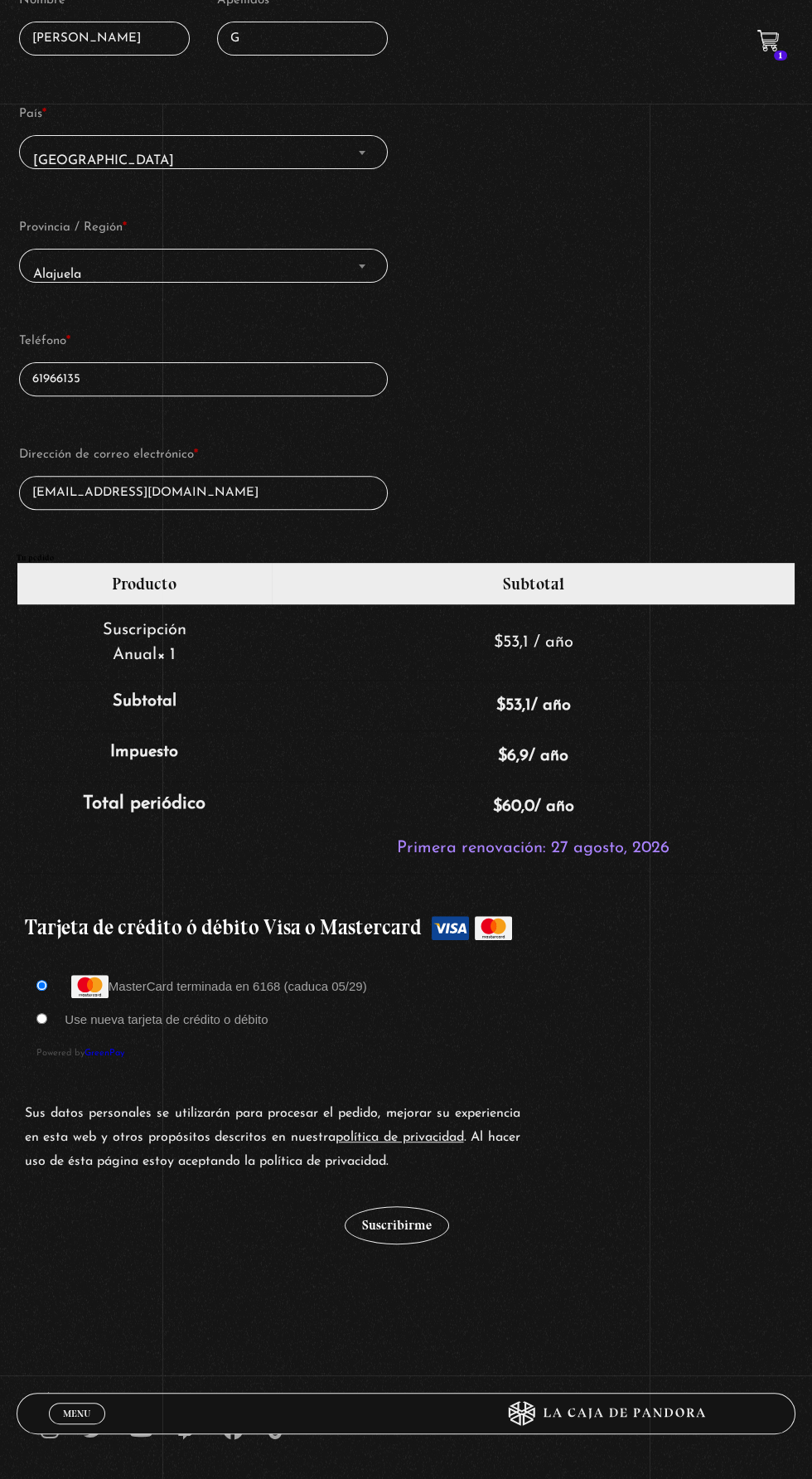
scroll to position [892, 0]
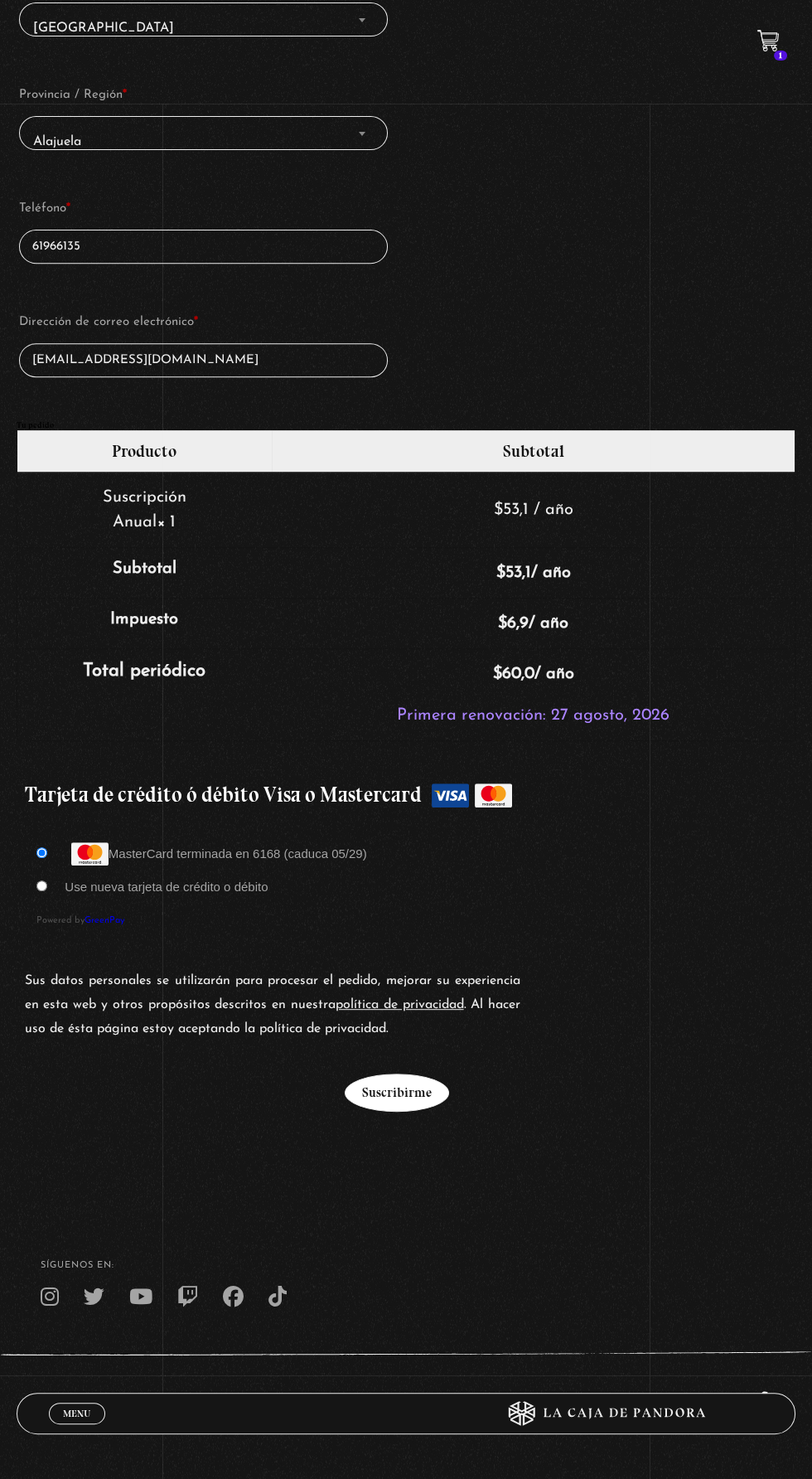
click at [400, 1073] on button "Suscribirme" at bounding box center [397, 1092] width 105 height 38
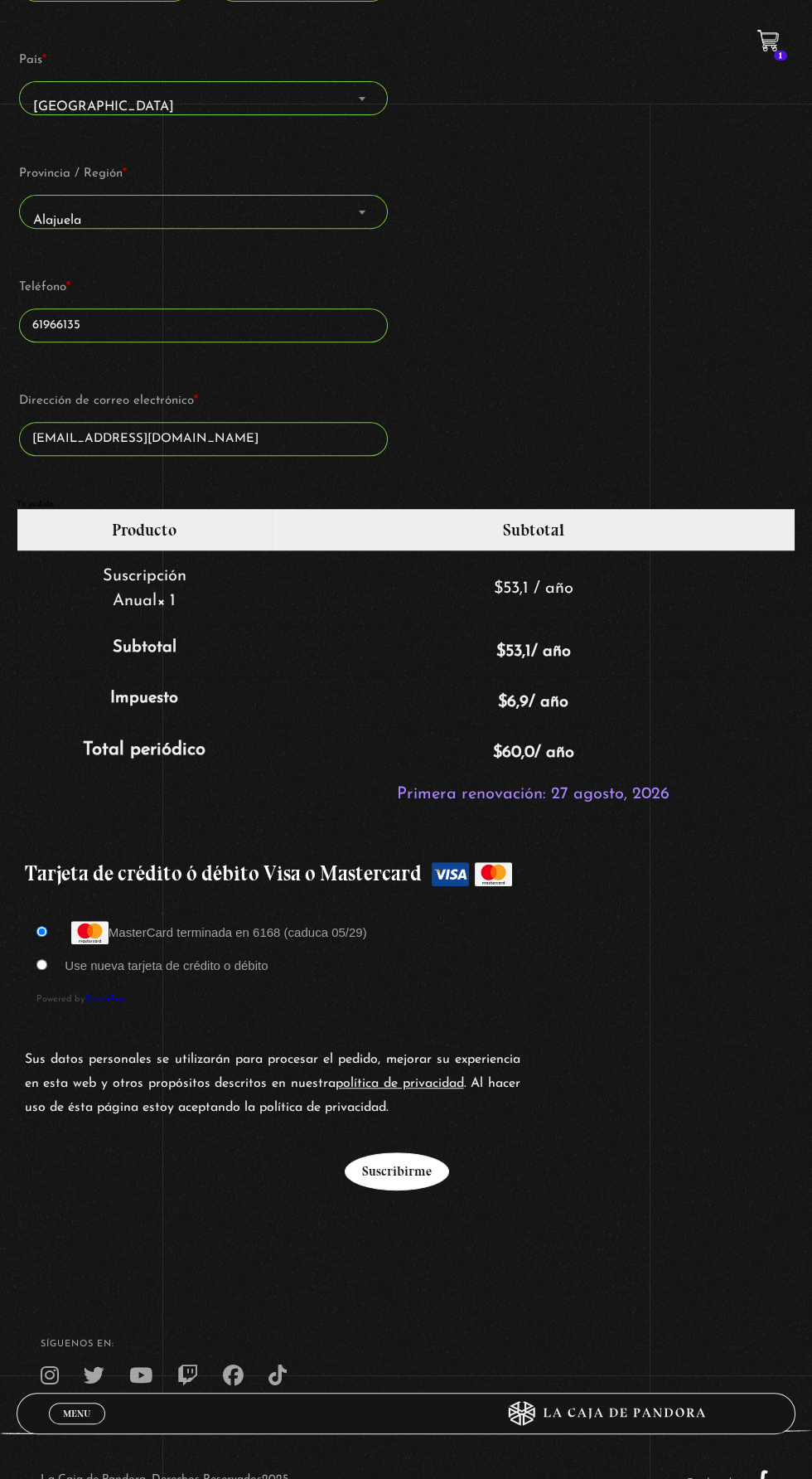
scroll to position [941, 0]
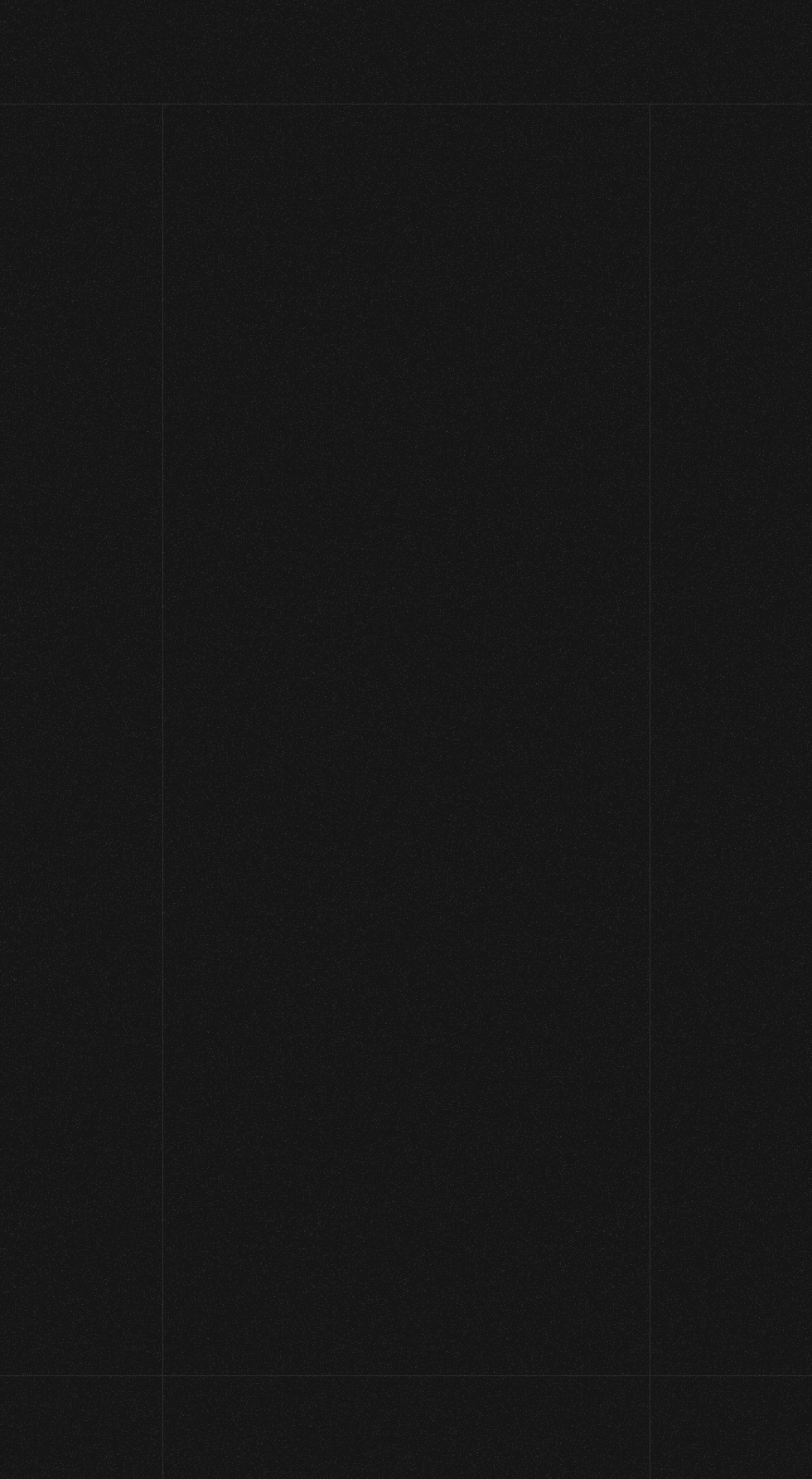
select select "CR-A"
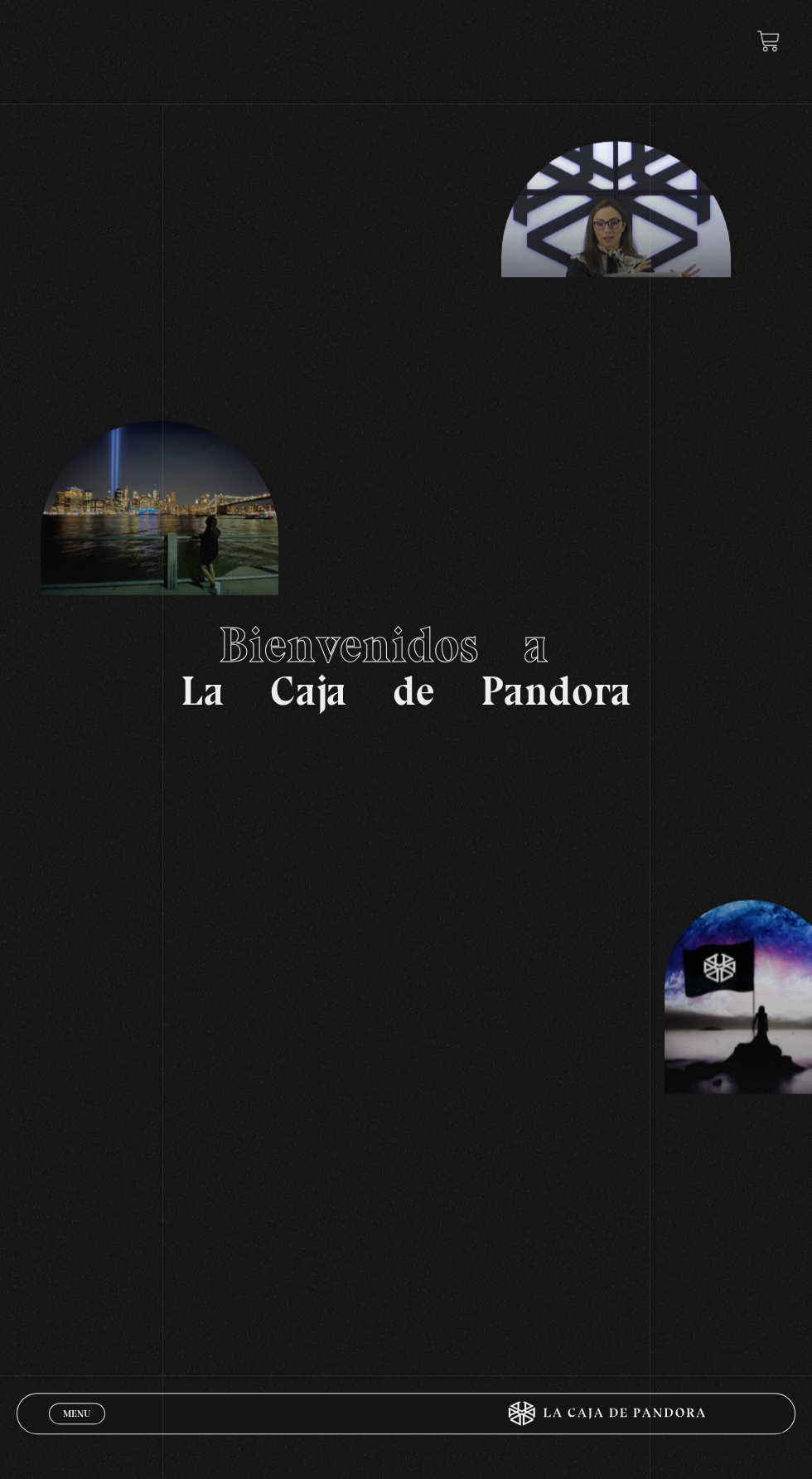
click at [63, 1411] on span "Menu" at bounding box center [77, 1413] width 27 height 10
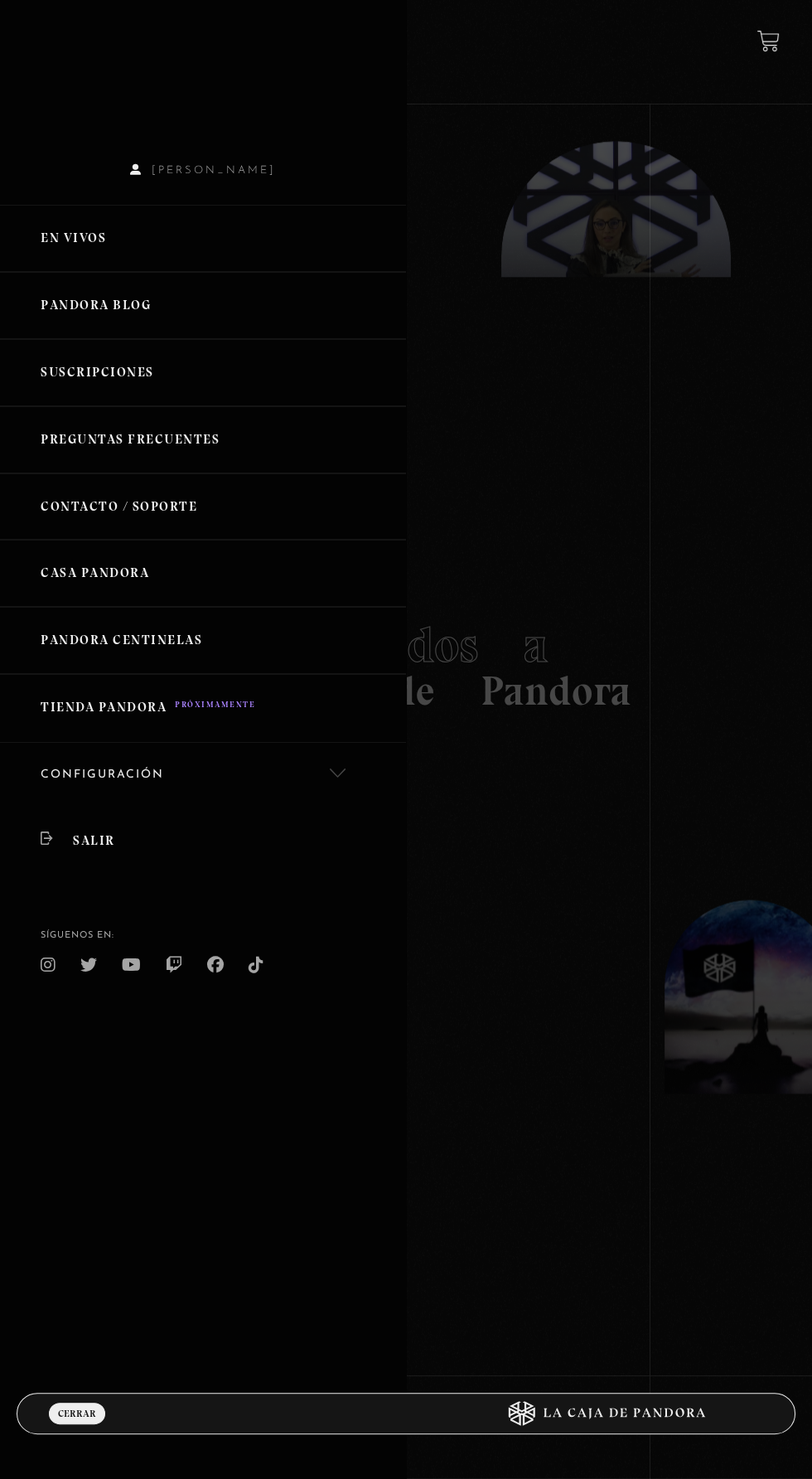
click at [290, 382] on link "Suscripciones" at bounding box center [203, 372] width 406 height 67
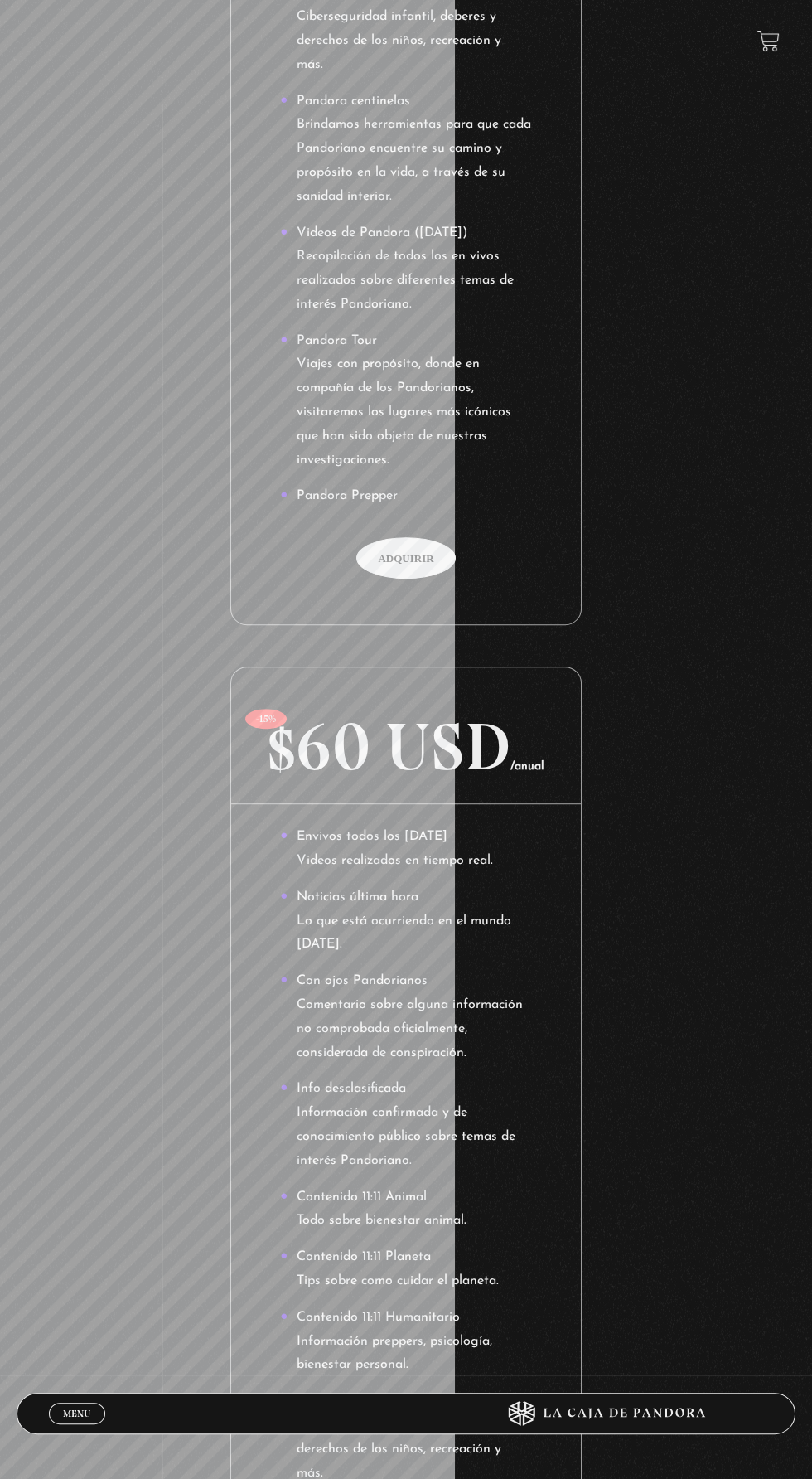
scroll to position [1159, 0]
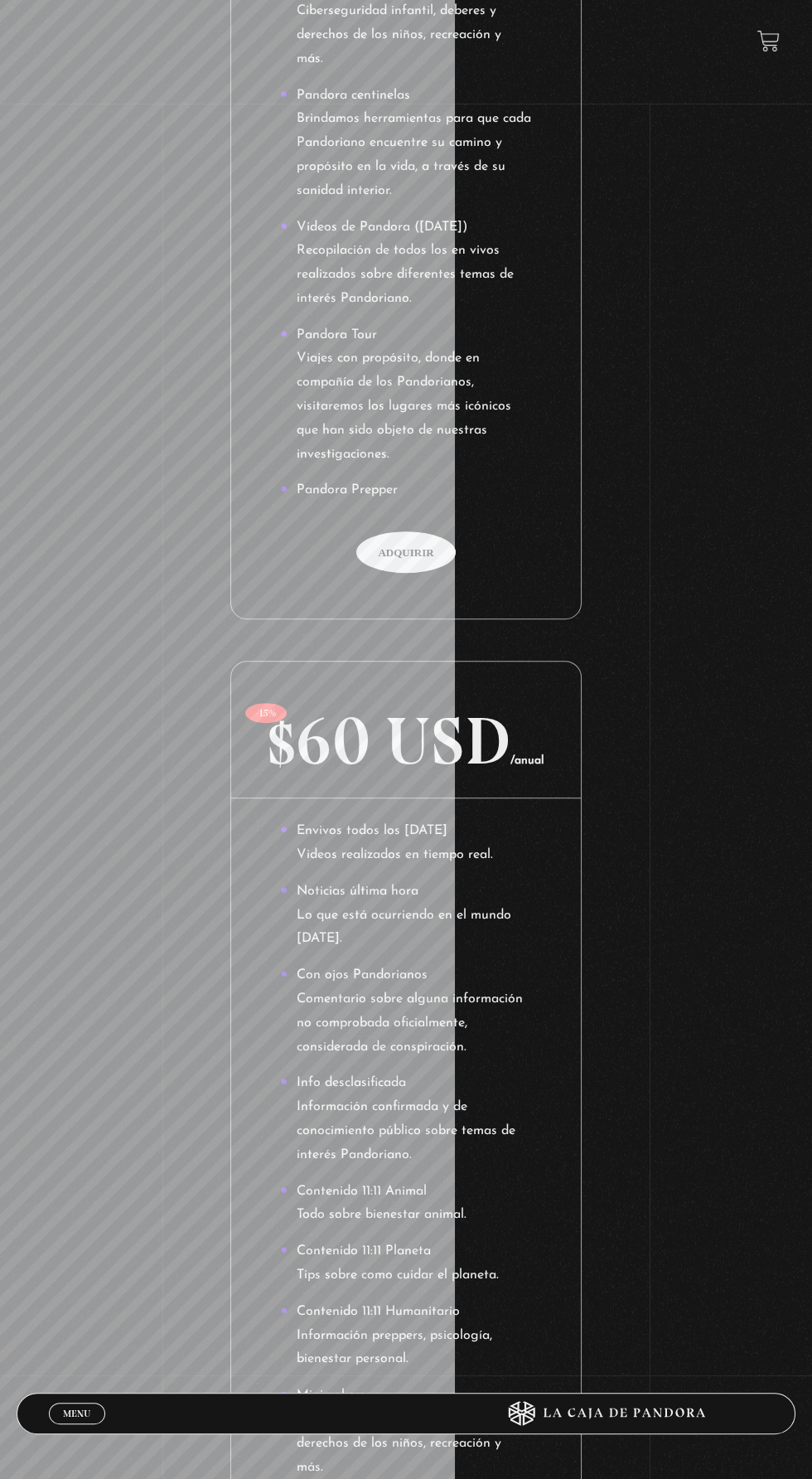
click at [390, 944] on li "Noticias última hora Lo que está ocurriendo en el mundo [DATE]." at bounding box center [406, 915] width 251 height 71
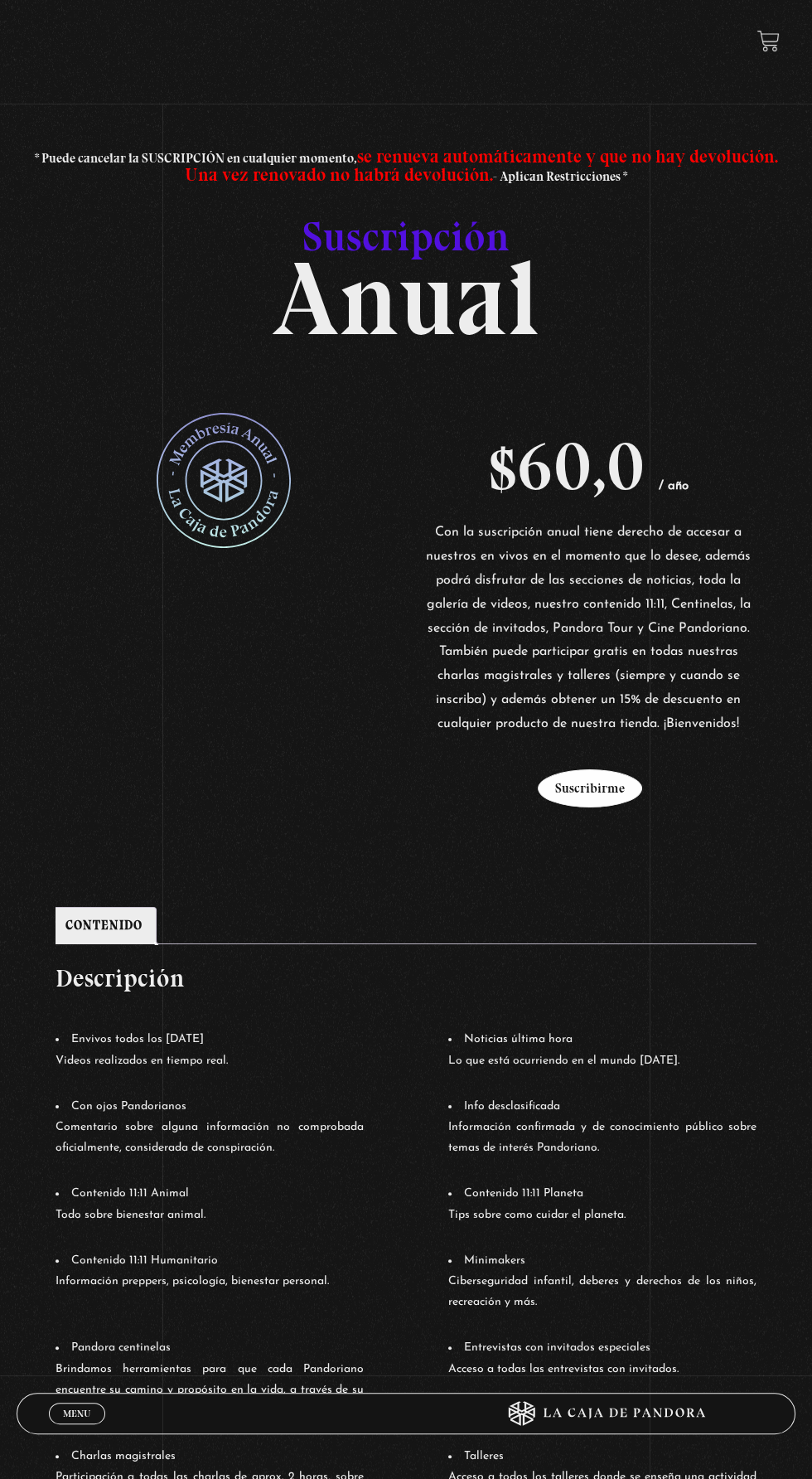
click at [583, 799] on button "Suscribirme" at bounding box center [591, 789] width 105 height 38
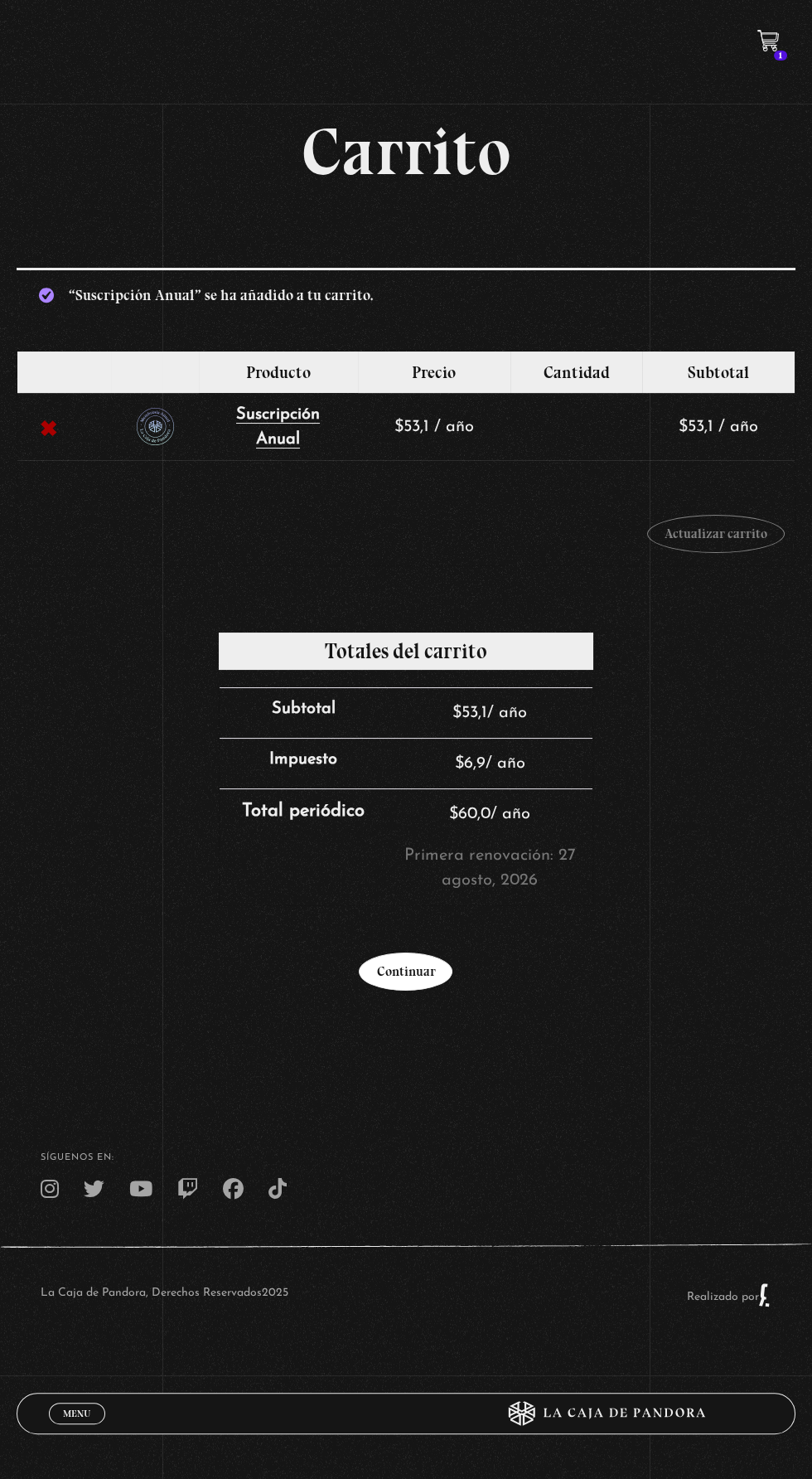
click at [397, 973] on link "Continuar" at bounding box center [406, 971] width 94 height 38
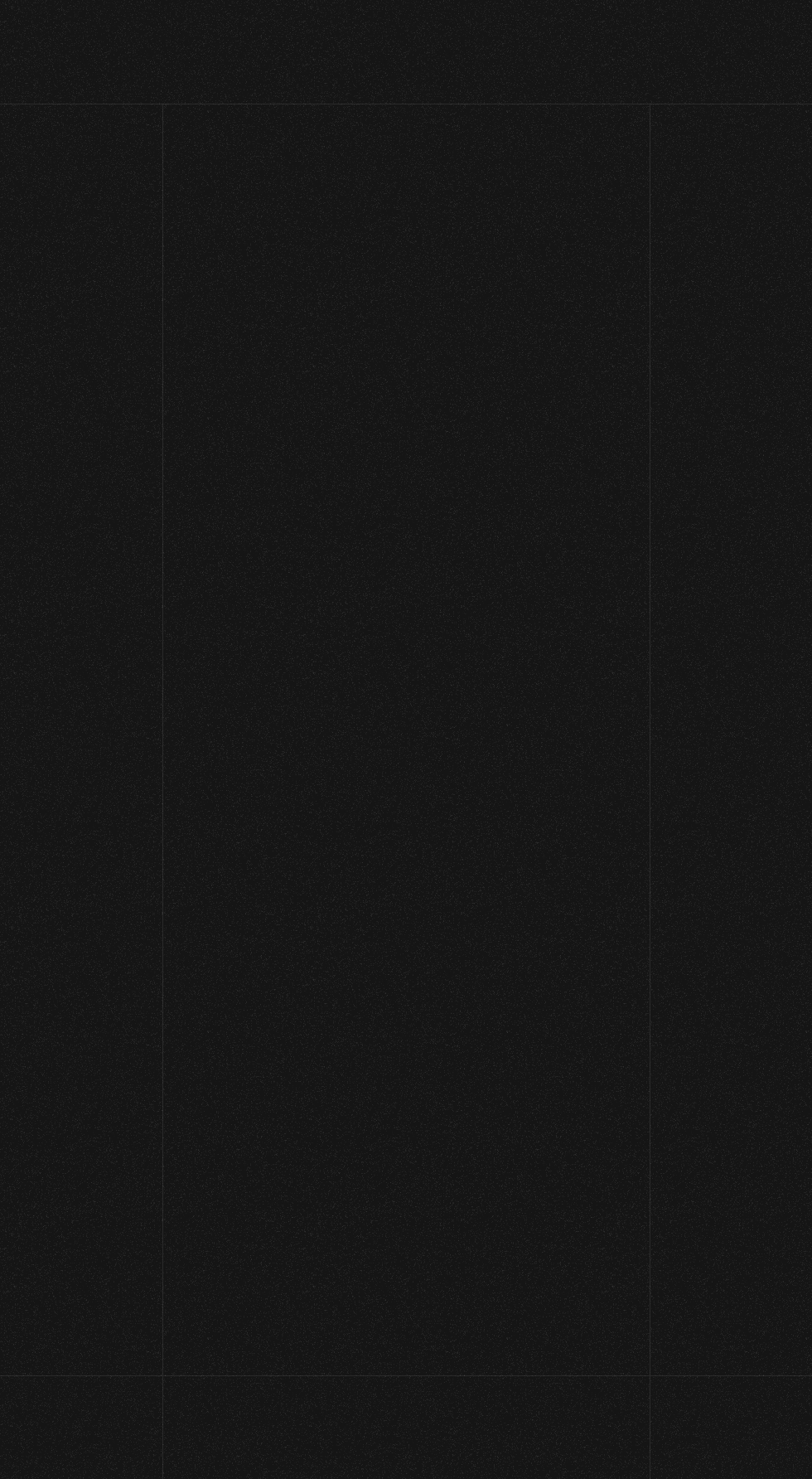
select select "CR-A"
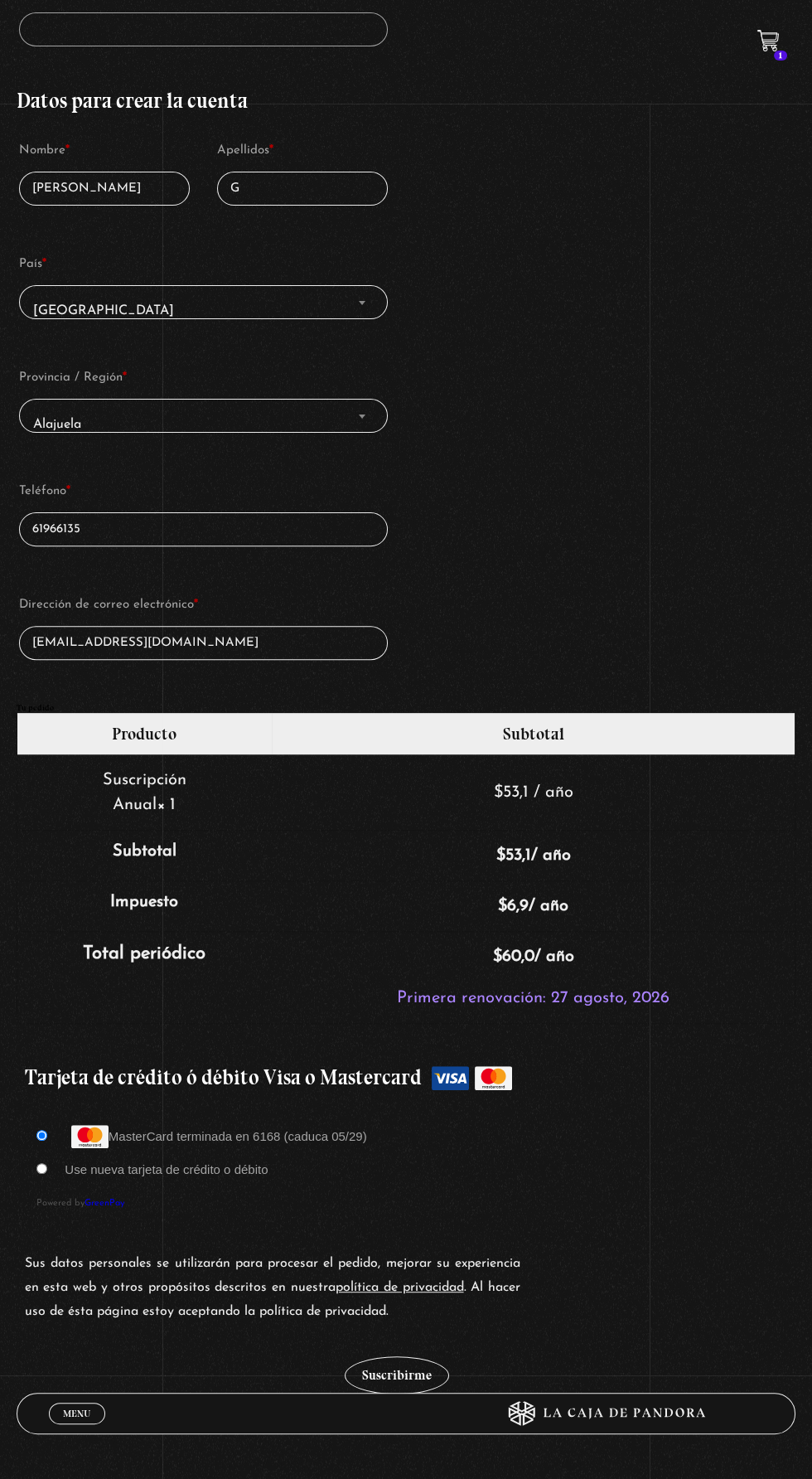
scroll to position [773, 0]
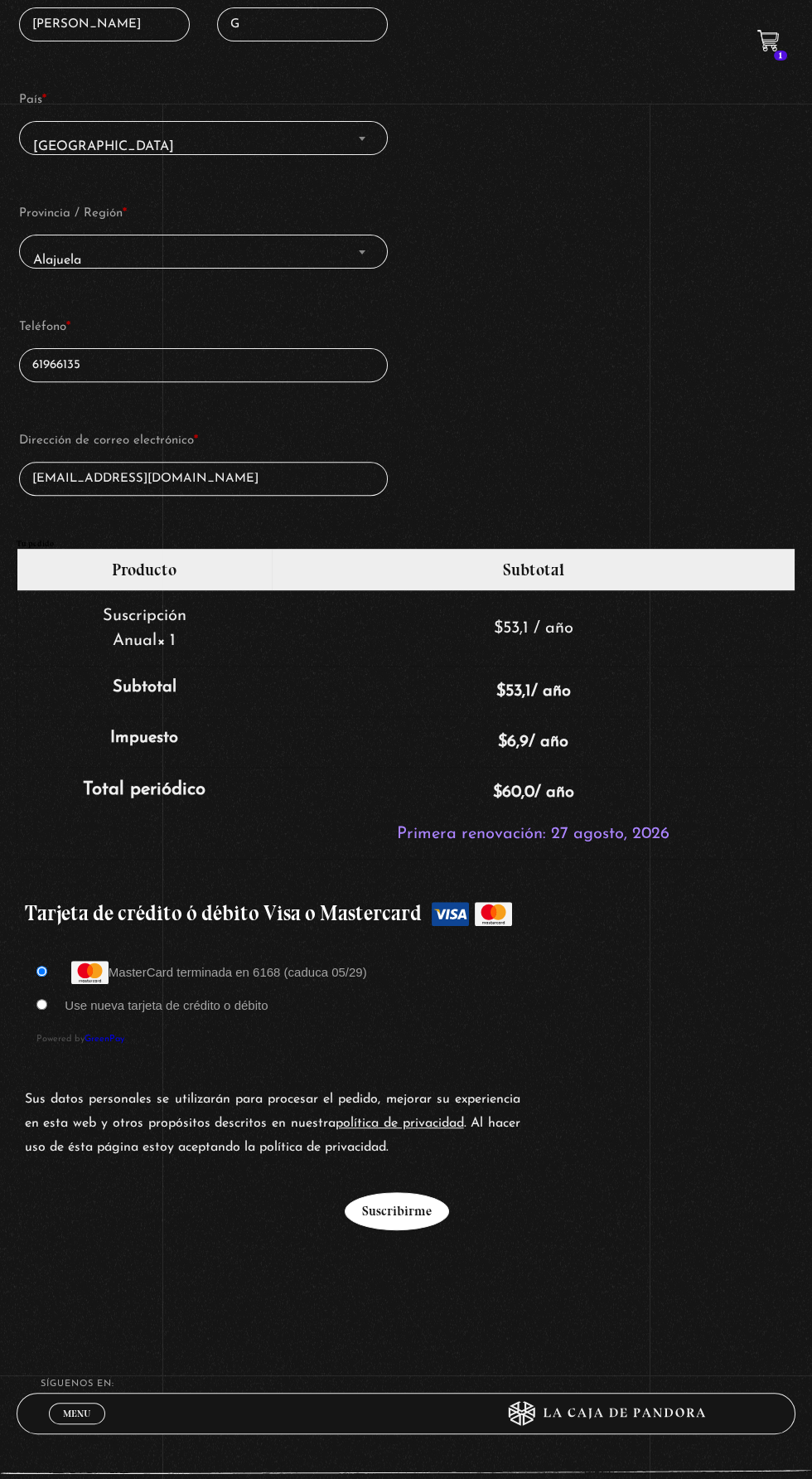
click at [409, 1192] on button "Suscribirme" at bounding box center [397, 1211] width 105 height 38
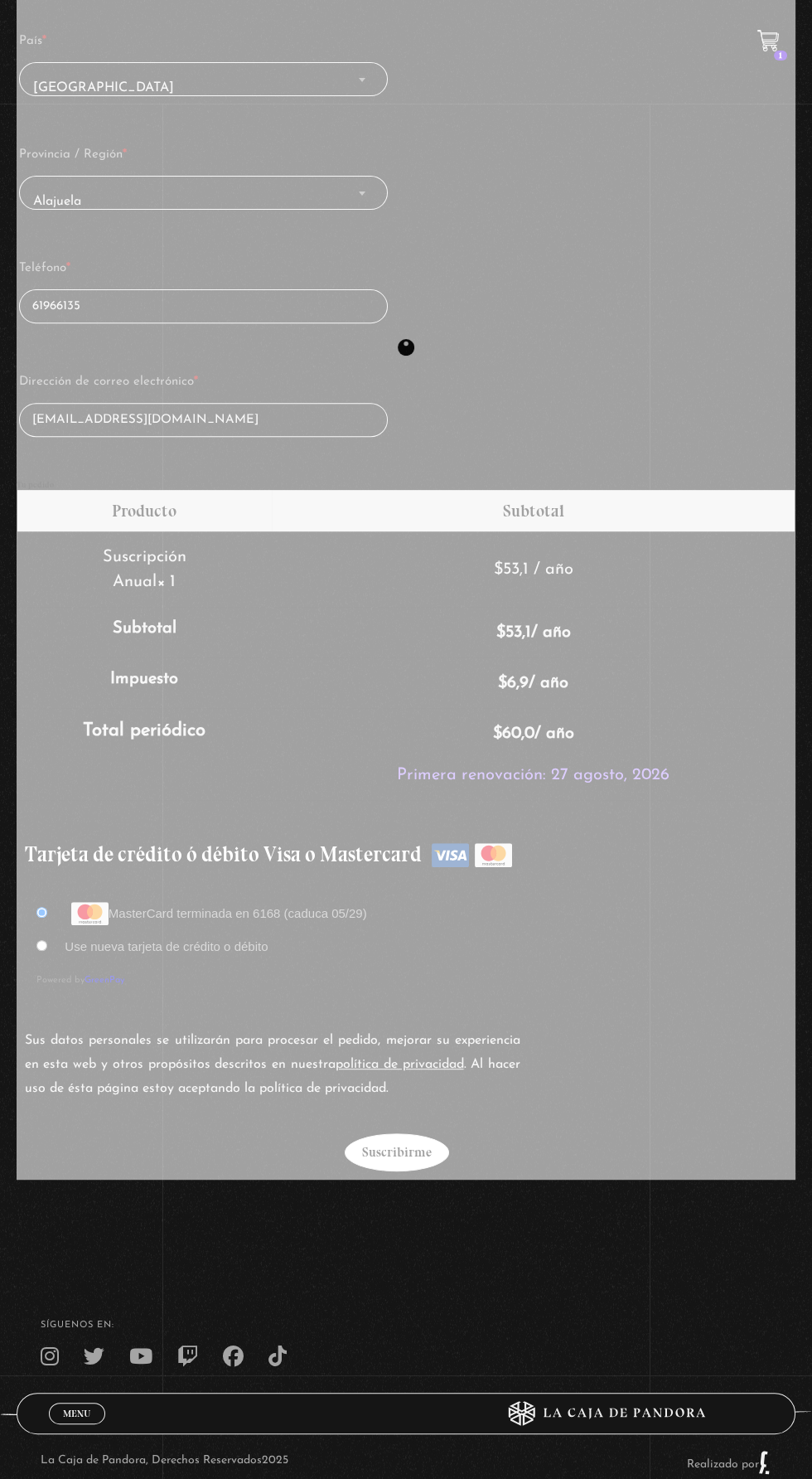
scroll to position [882, 0]
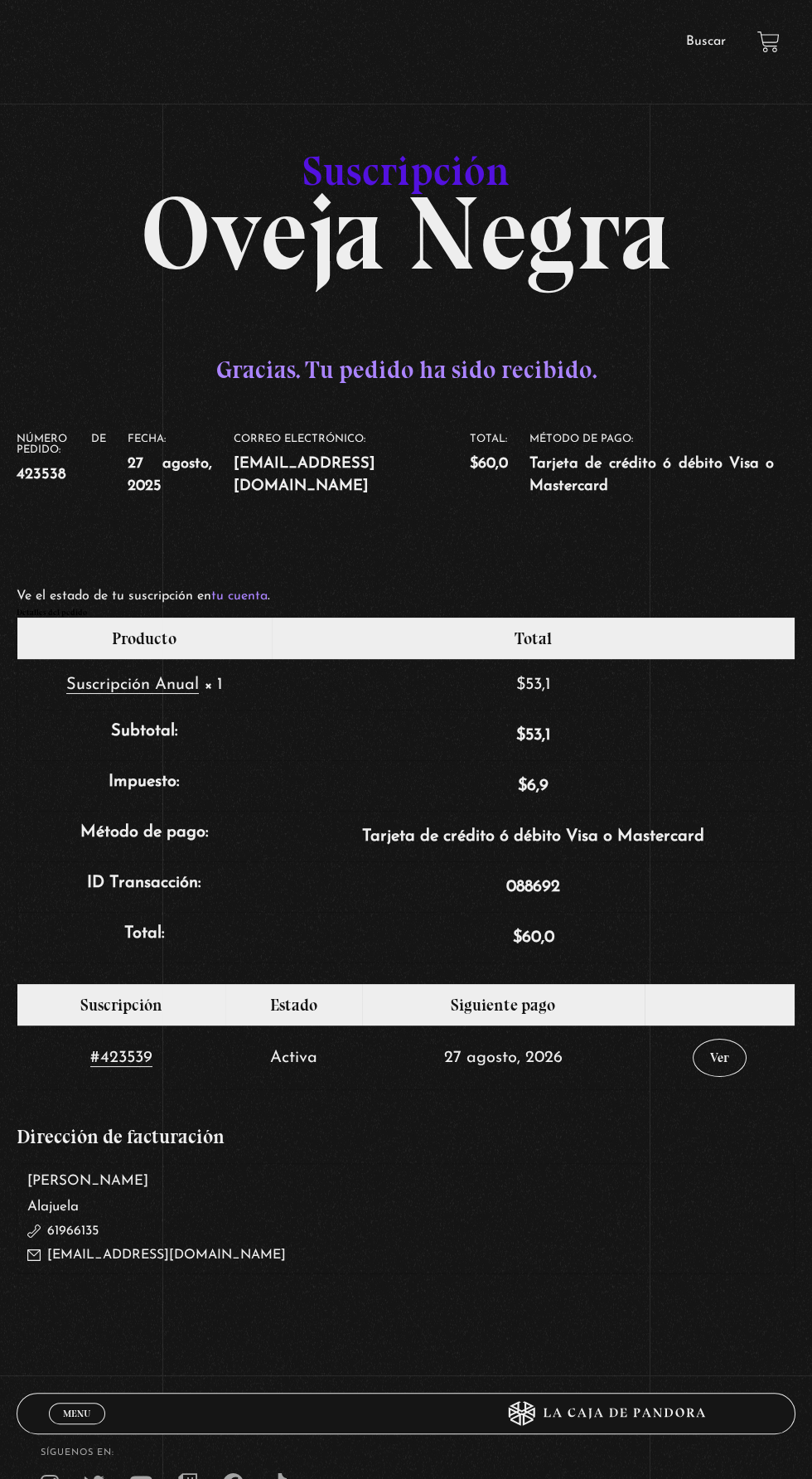
click at [98, 1418] on link "Menu Cerrar" at bounding box center [77, 1414] width 56 height 22
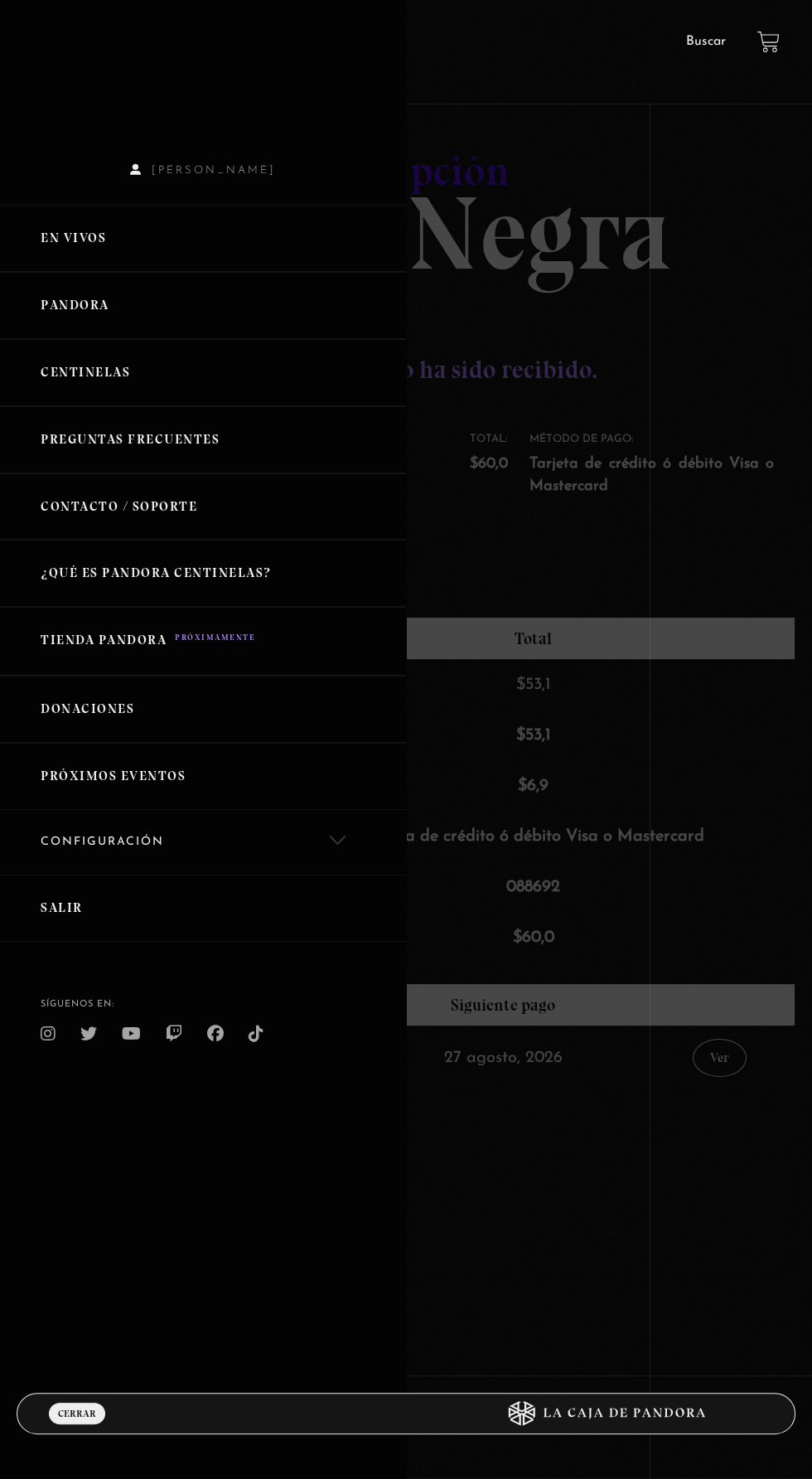
click at [259, 383] on link "Centinelas" at bounding box center [203, 372] width 406 height 67
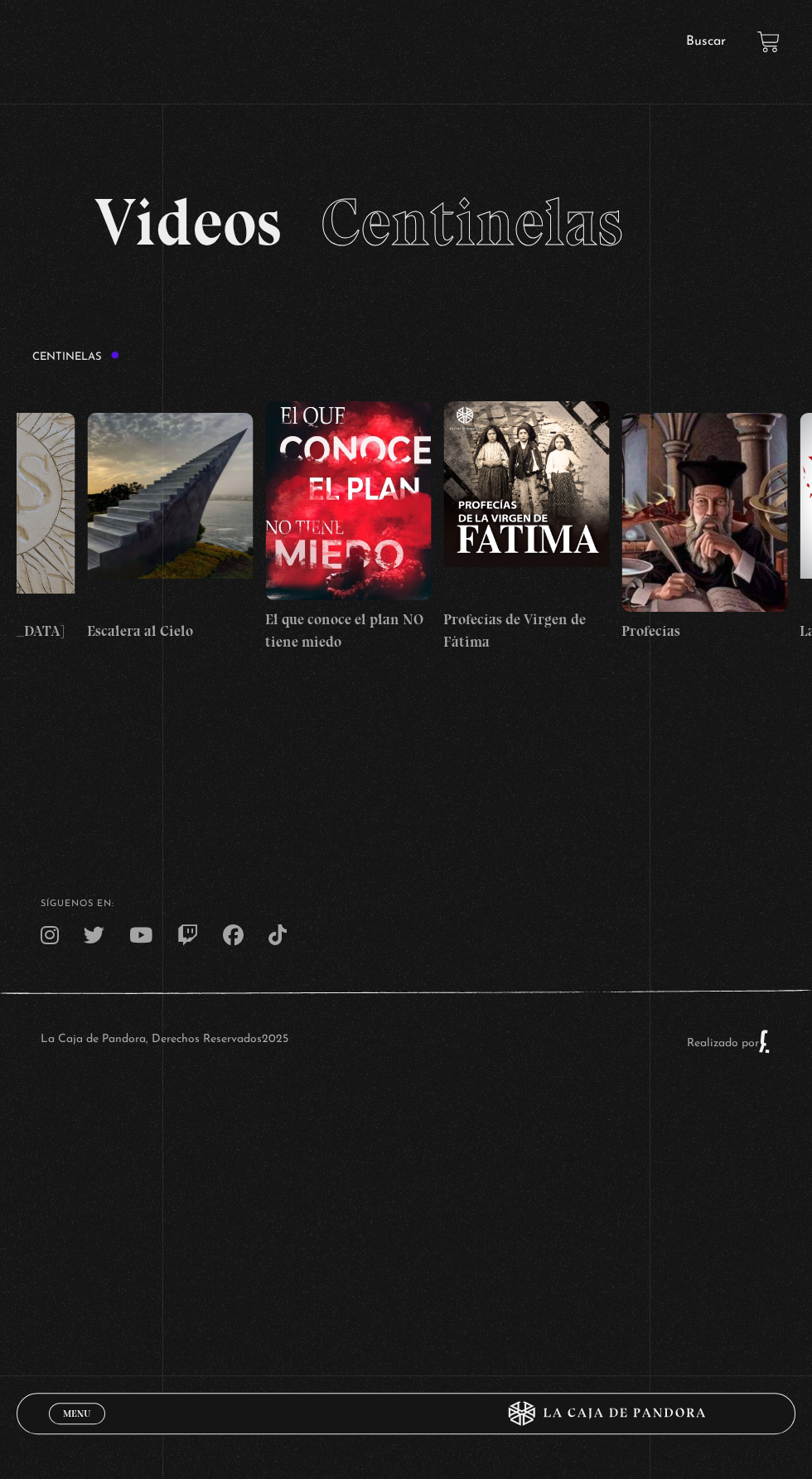
scroll to position [0, 13841]
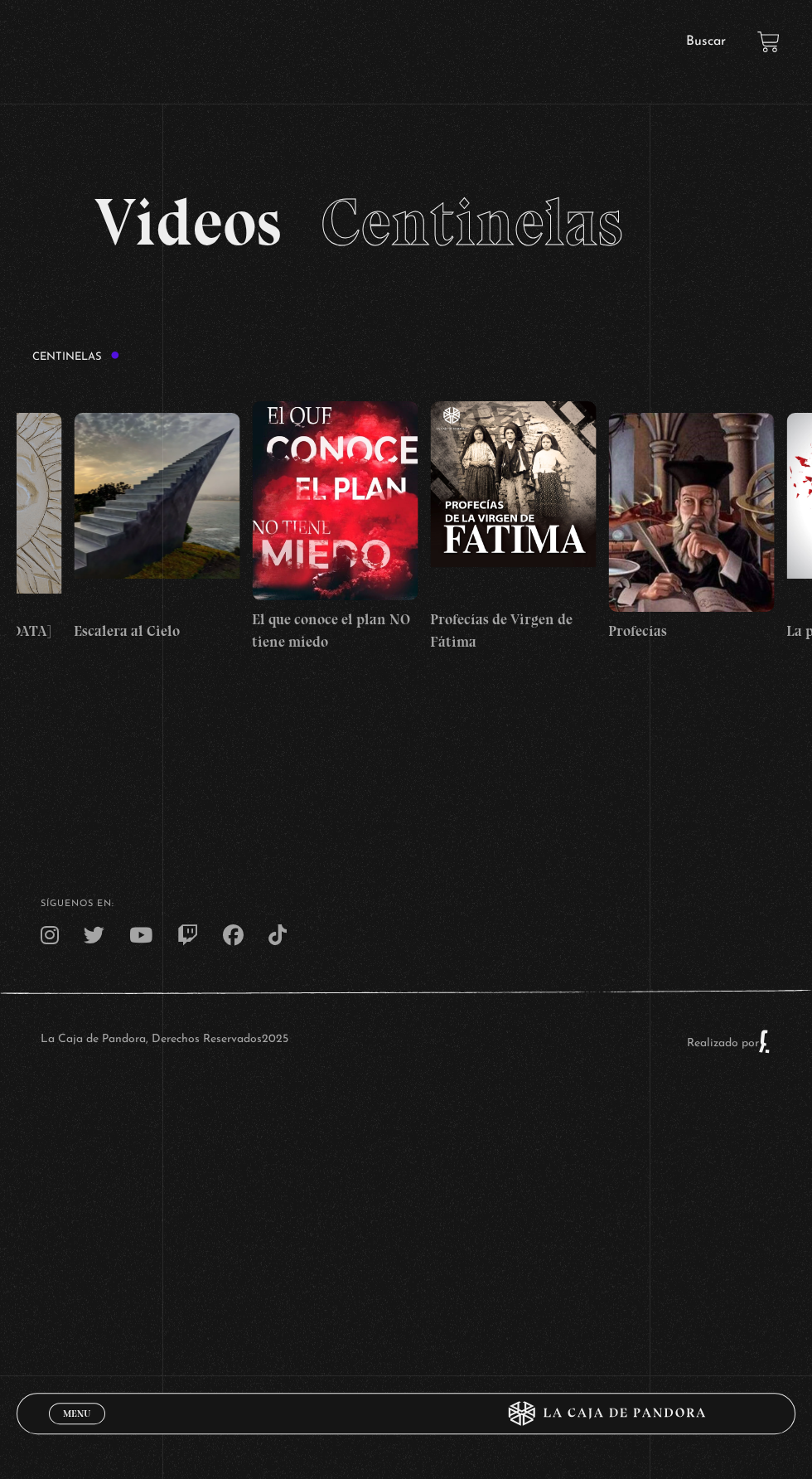
click at [94, 1428] on div "Menu Cerrar" at bounding box center [243, 1413] width 389 height 40
click at [86, 1423] on span "Cerrar" at bounding box center [77, 1428] width 39 height 12
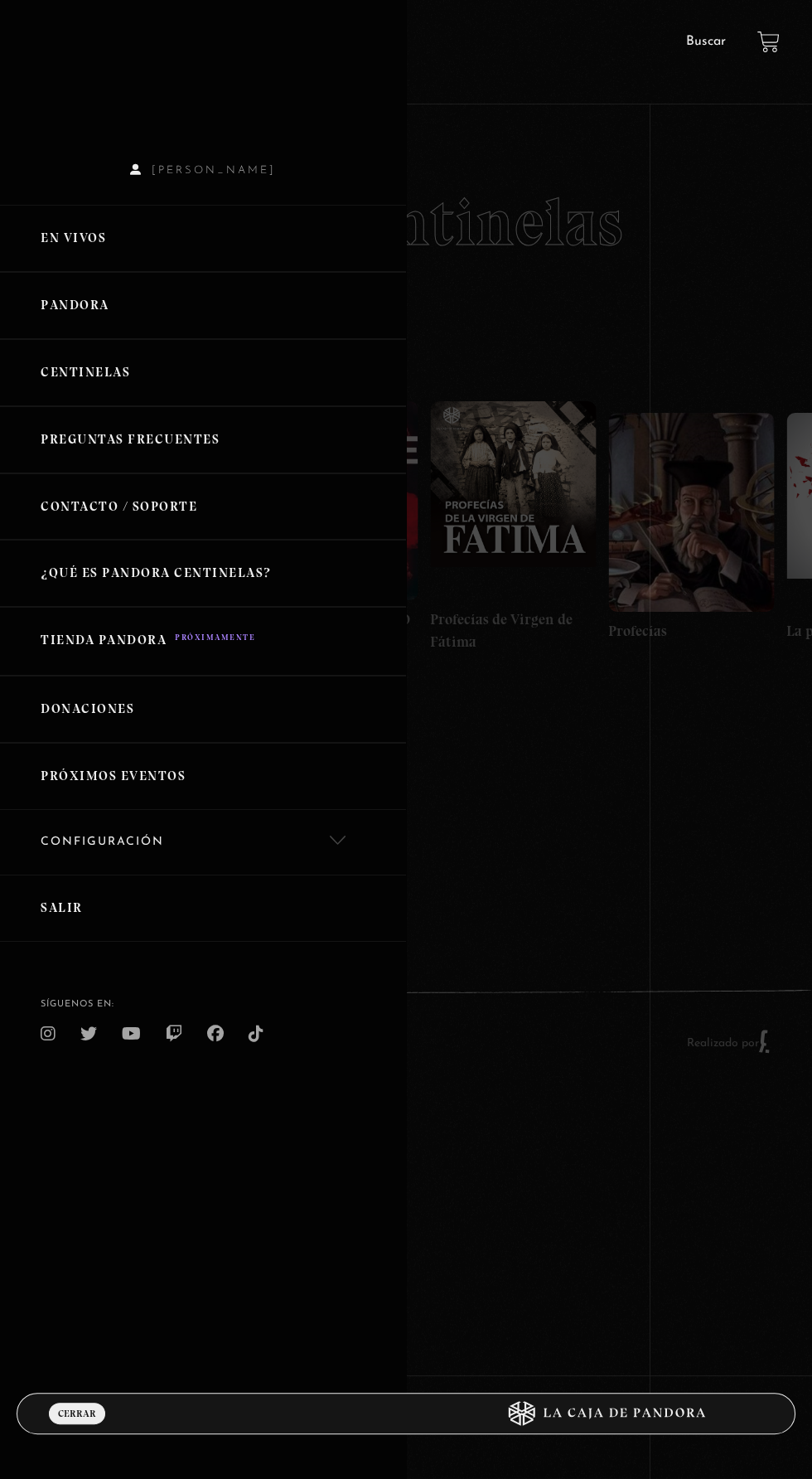
click at [291, 325] on link "Pandora" at bounding box center [203, 305] width 406 height 67
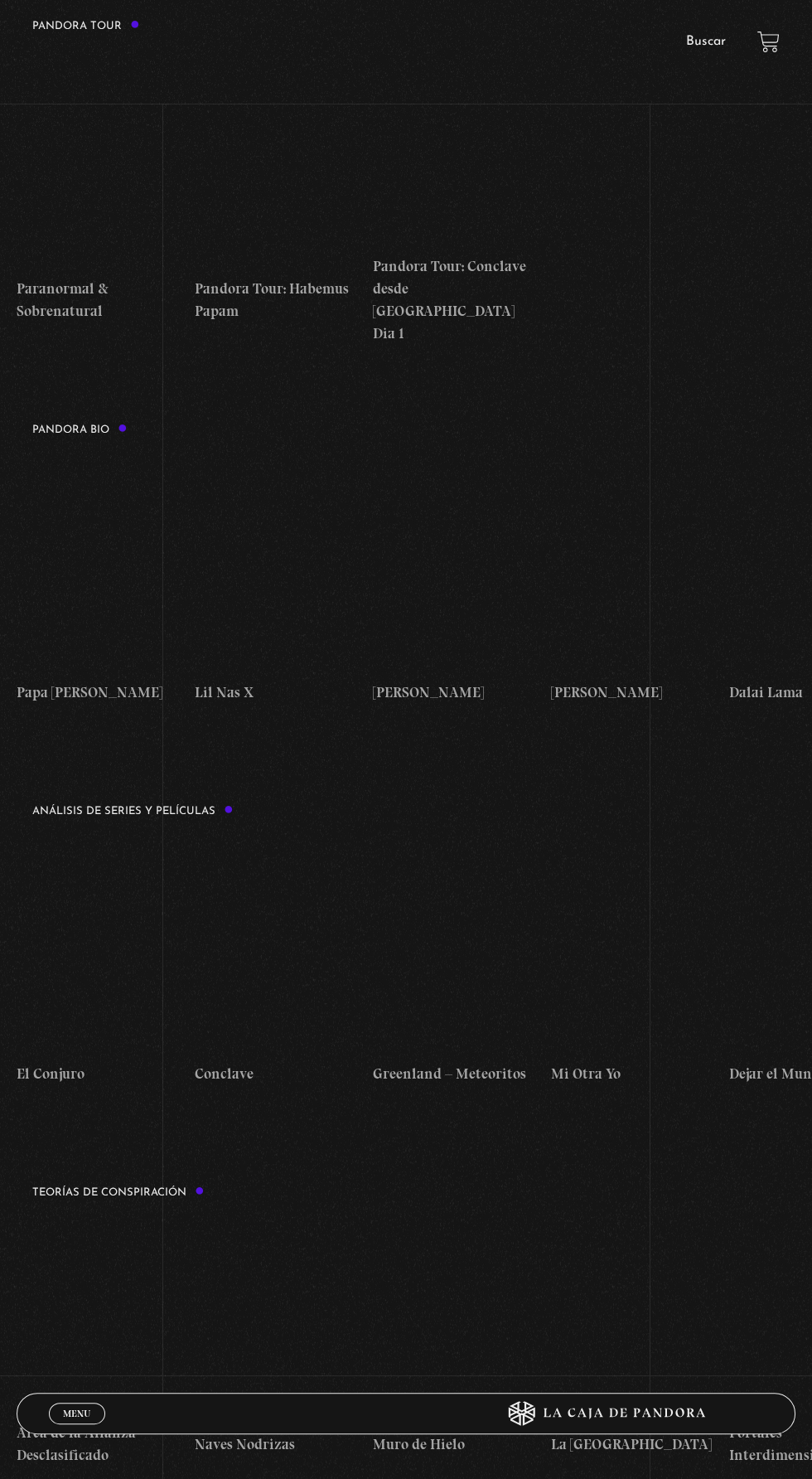
scroll to position [1902, 0]
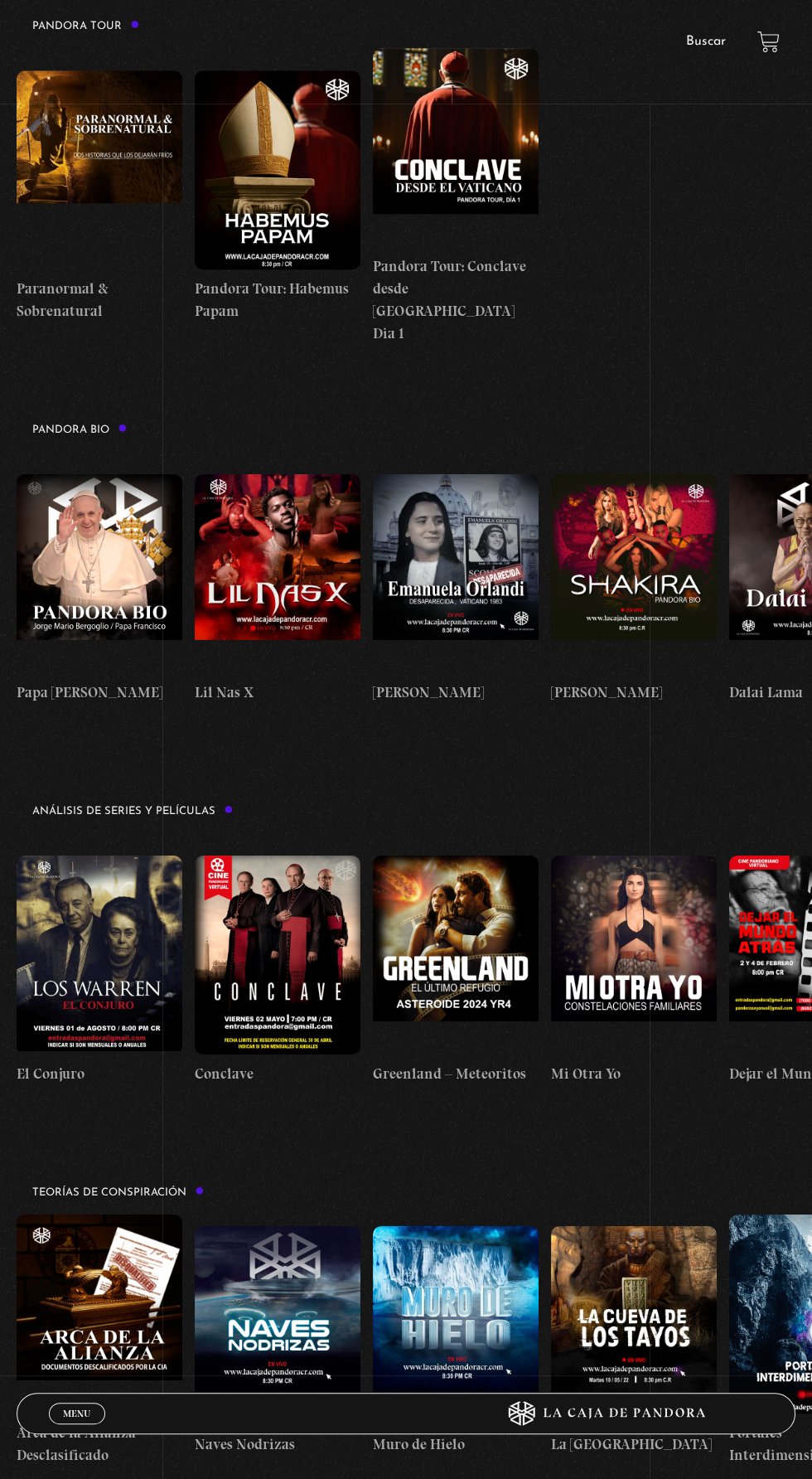
click at [104, 1434] on div "Menu Cerrar" at bounding box center [243, 1413] width 389 height 40
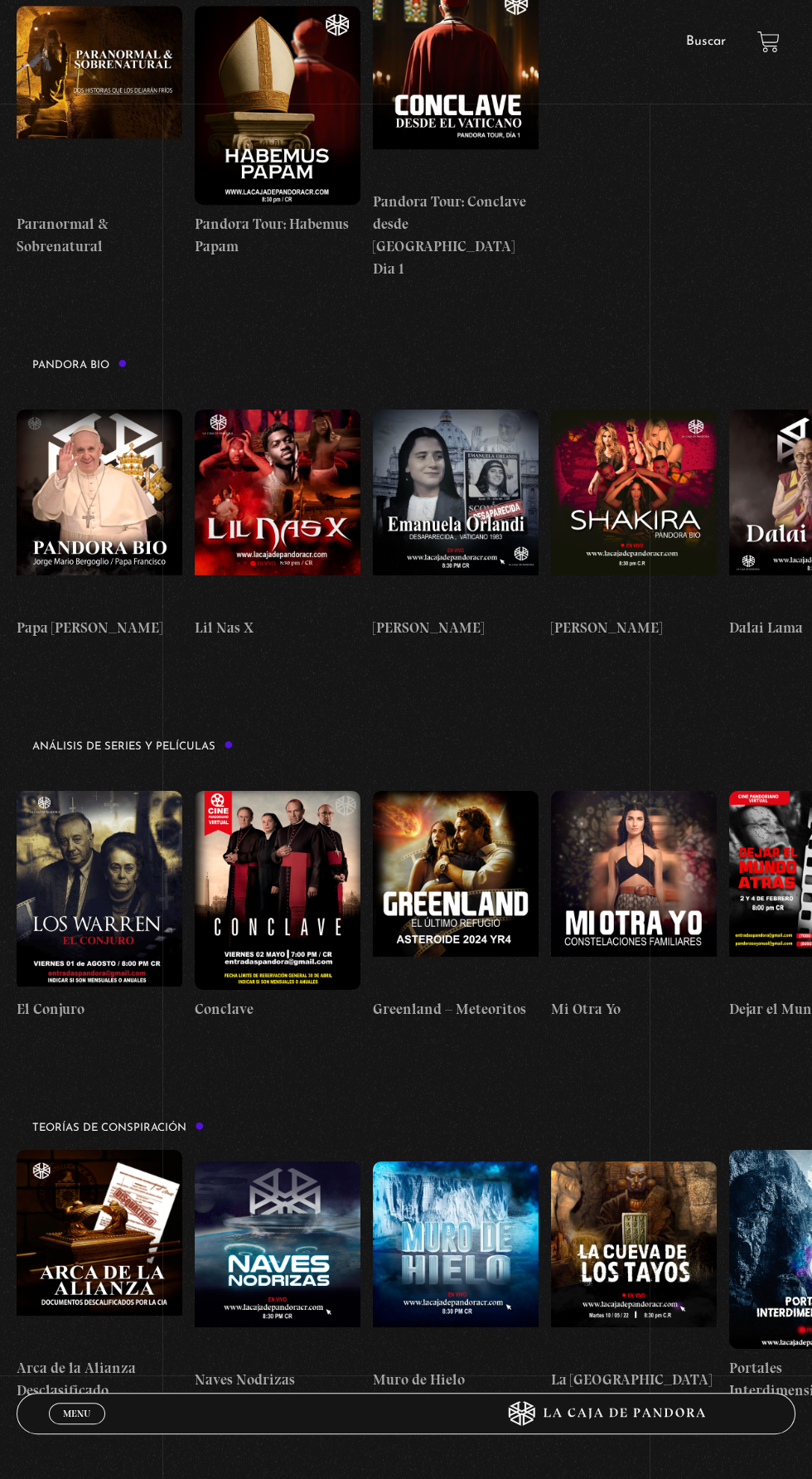
scroll to position [2021, 0]
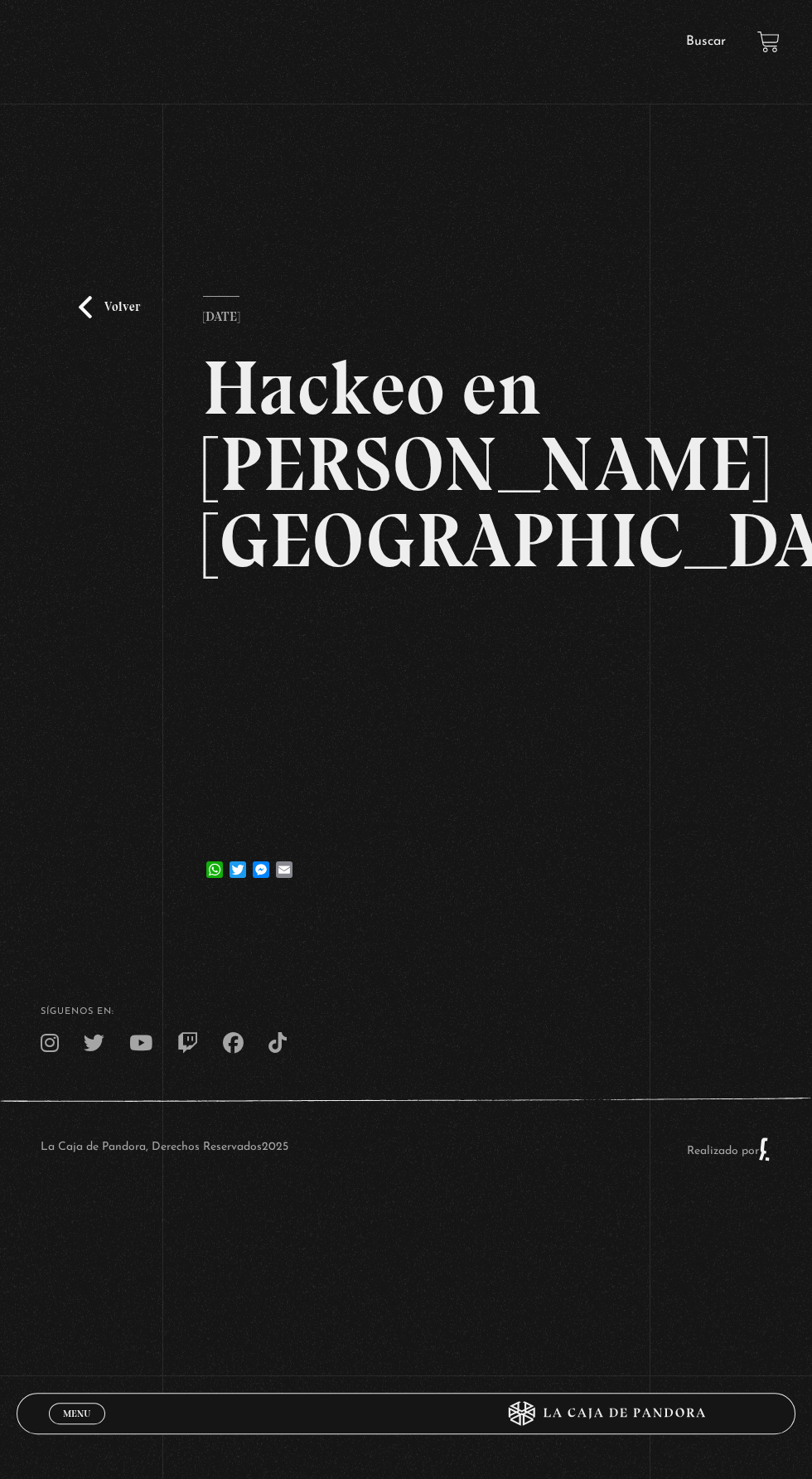
click at [96, 1416] on link "Menu Cerrar" at bounding box center [77, 1414] width 56 height 22
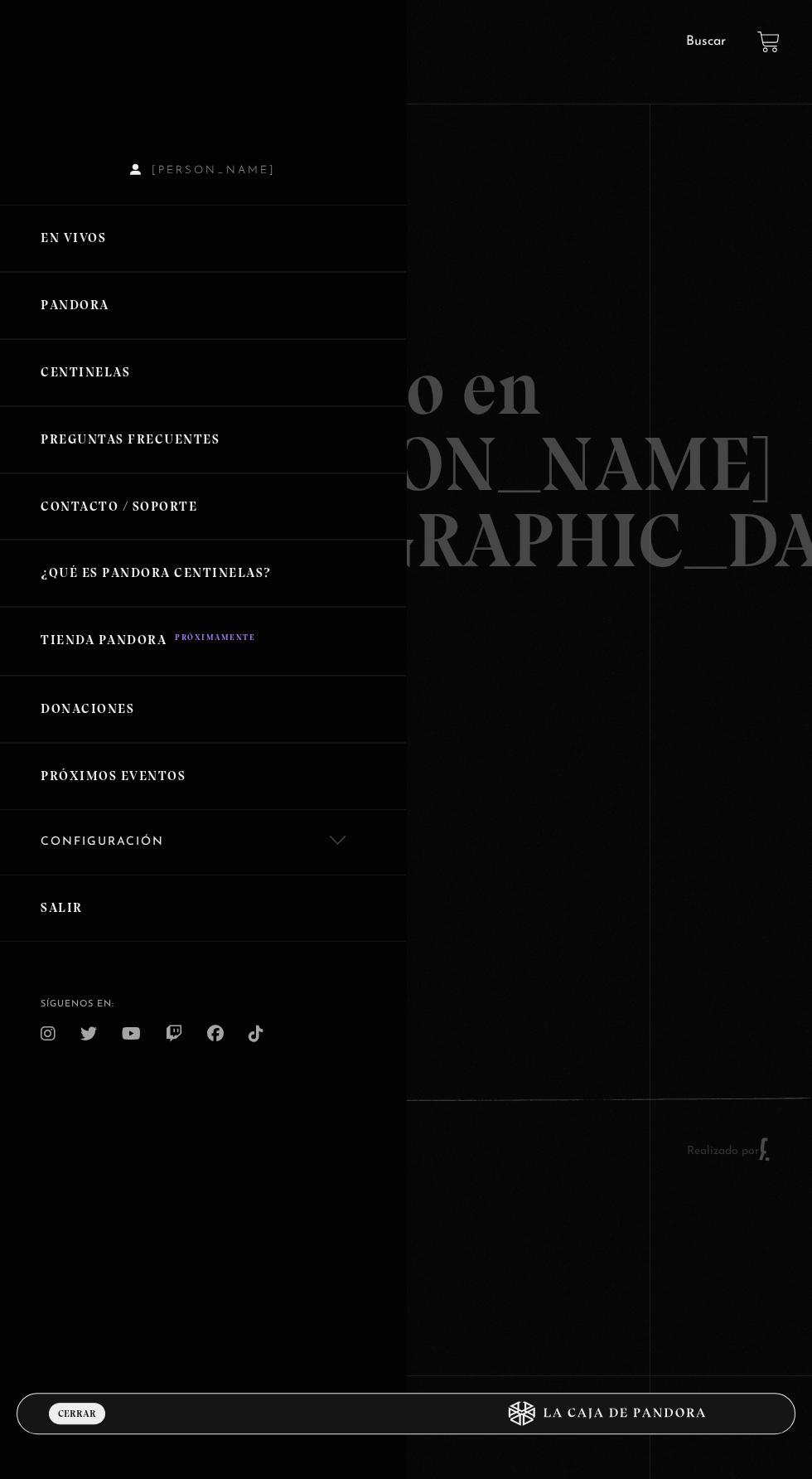
click at [289, 247] on link "En vivos" at bounding box center [203, 239] width 406 height 67
